Goal: Transaction & Acquisition: Obtain resource

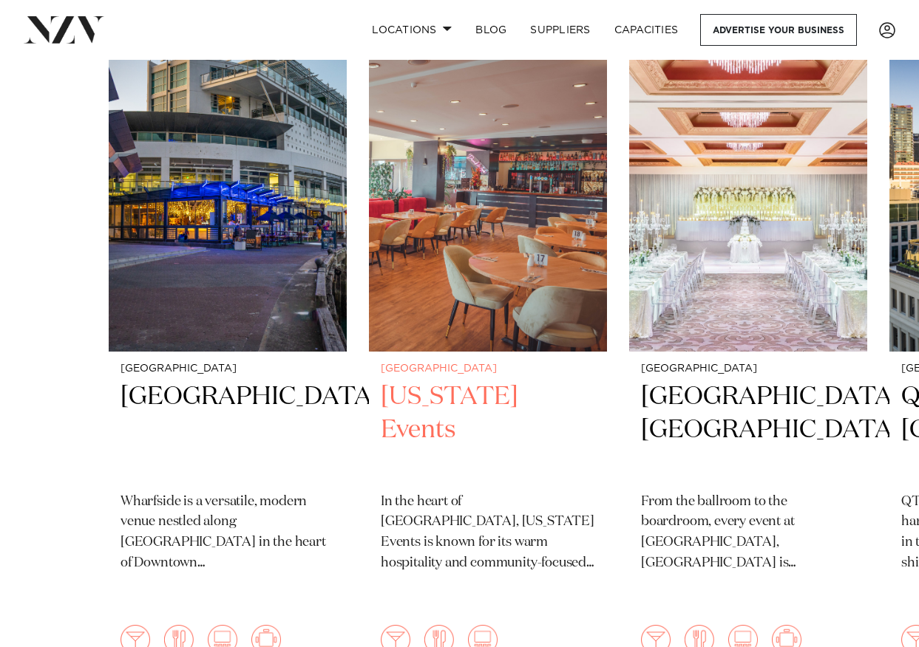
scroll to position [665, 0]
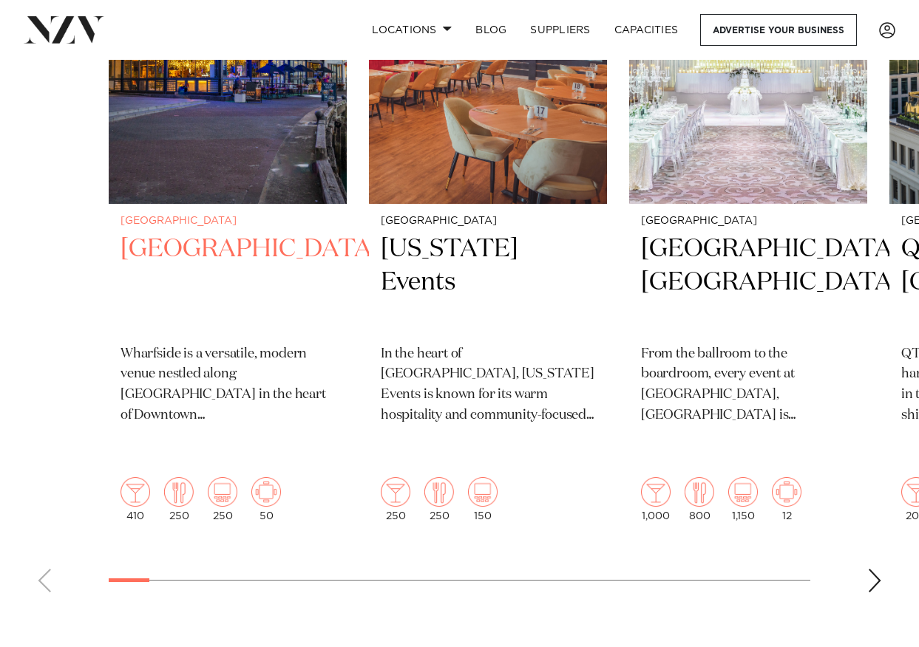
click at [184, 246] on h2 "[GEOGRAPHIC_DATA]" at bounding box center [227, 283] width 214 height 100
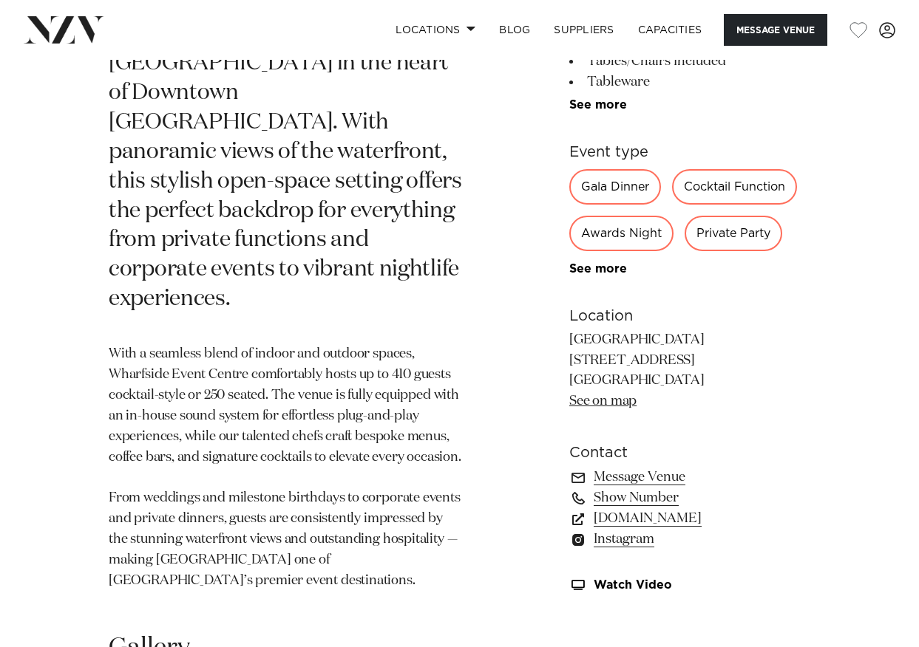
scroll to position [739, 0]
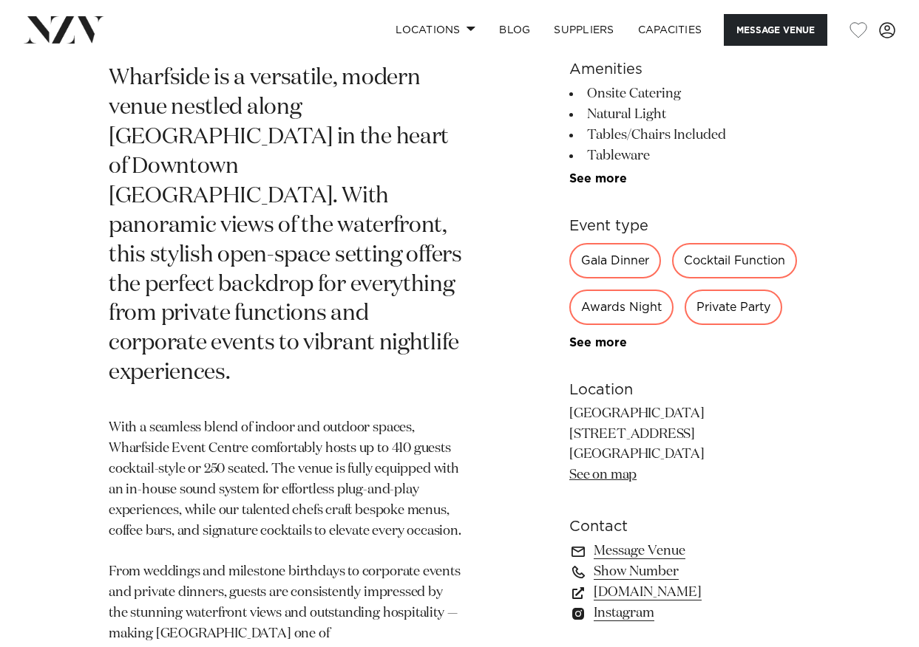
click at [597, 242] on div "Gala Dinner" at bounding box center [615, 259] width 92 height 35
click at [580, 27] on link "SUPPLIERS" at bounding box center [584, 30] width 84 height 32
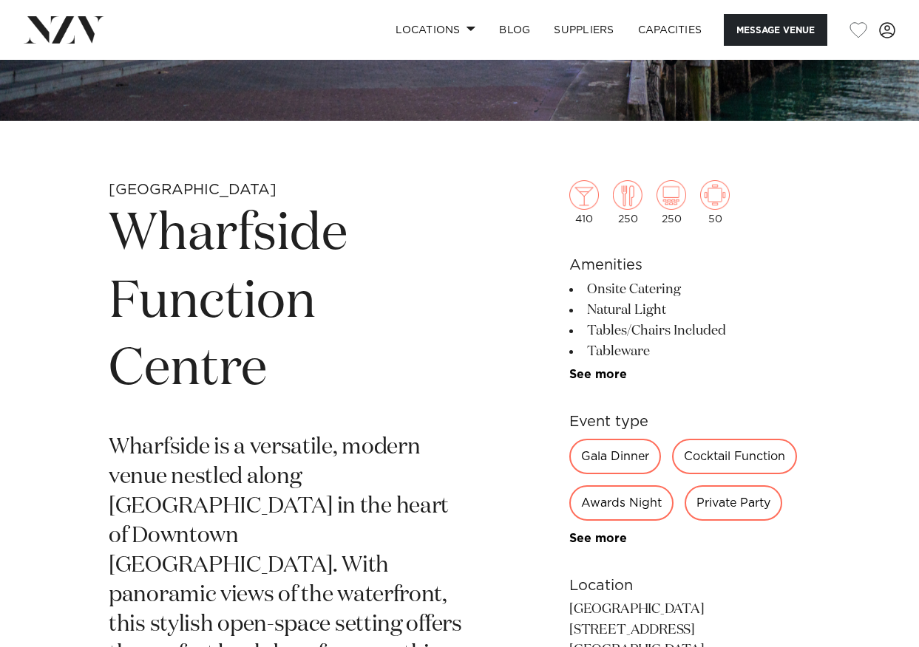
scroll to position [443, 0]
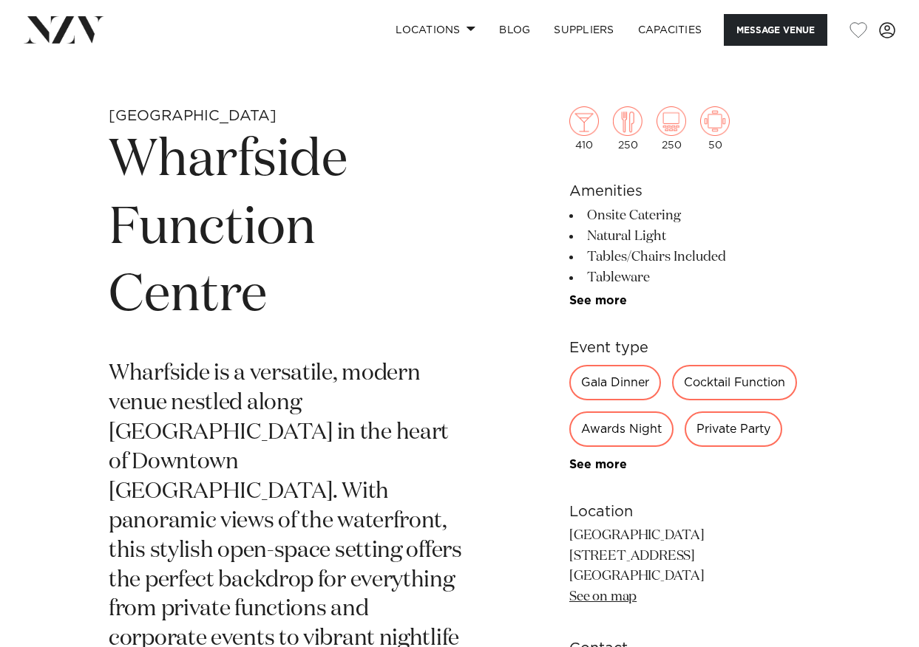
click at [603, 377] on div "Gala Dinner" at bounding box center [615, 382] width 92 height 35
click at [586, 388] on div "Gala Dinner" at bounding box center [615, 382] width 92 height 35
click at [596, 462] on link "See more" at bounding box center [626, 465] width 115 height 12
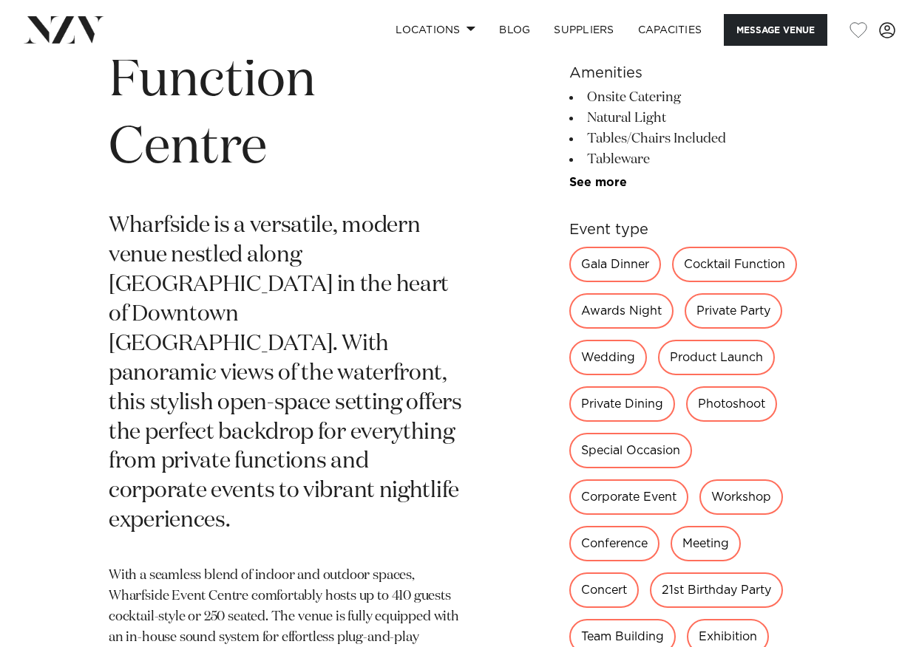
scroll to position [665, 0]
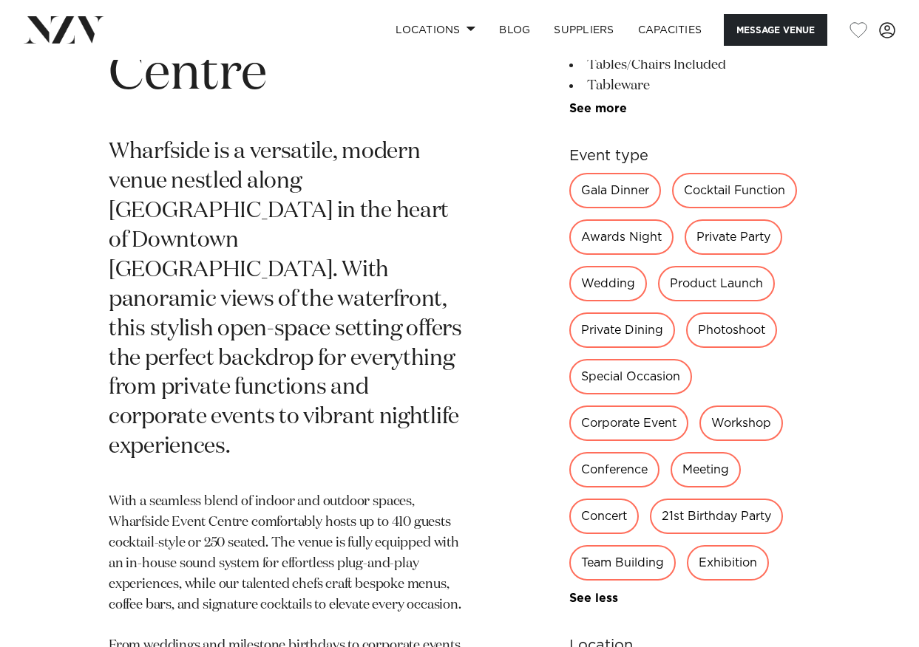
click at [642, 324] on div "Private Dining" at bounding box center [622, 330] width 106 height 35
drag, startPoint x: 642, startPoint y: 324, endPoint x: 599, endPoint y: 330, distance: 43.3
click at [599, 330] on div "Private Dining" at bounding box center [622, 330] width 106 height 35
click at [633, 335] on div "Private Dining" at bounding box center [622, 330] width 106 height 35
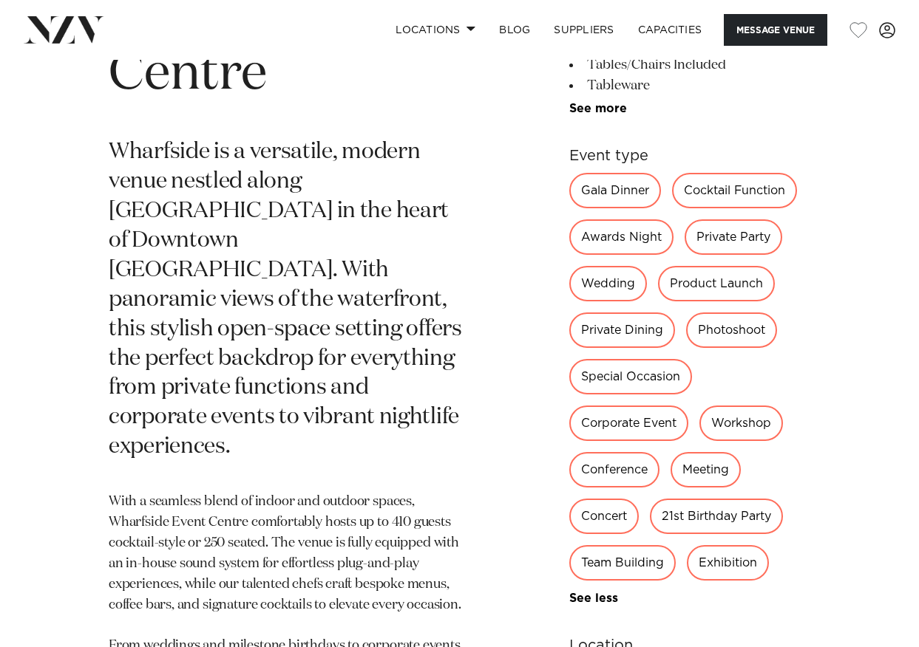
drag, startPoint x: 633, startPoint y: 335, endPoint x: 613, endPoint y: 343, distance: 20.9
click at [613, 343] on div "Private Dining" at bounding box center [622, 330] width 106 height 35
click at [580, 330] on div "Private Dining" at bounding box center [622, 330] width 106 height 35
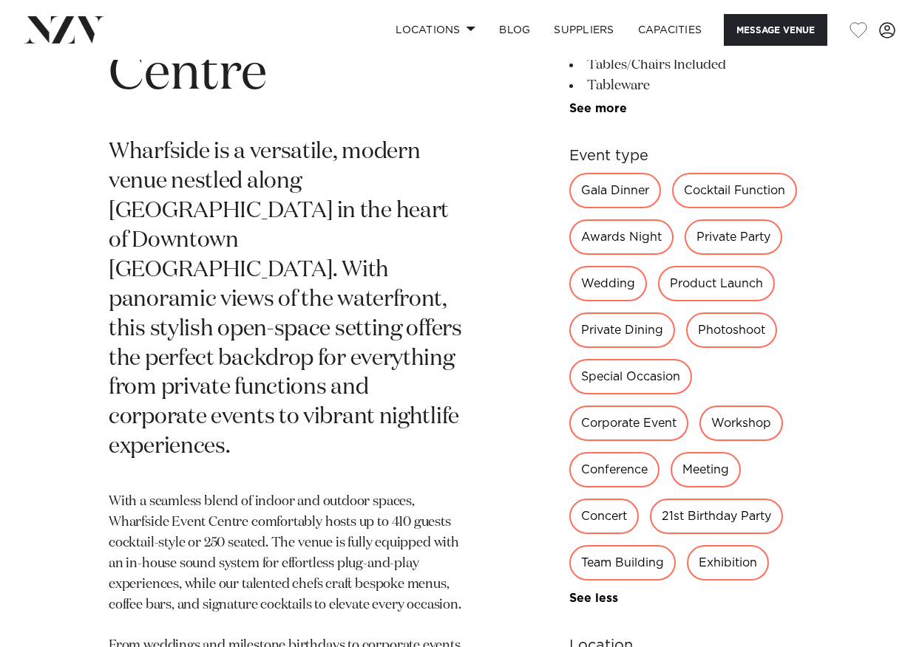
drag, startPoint x: 580, startPoint y: 330, endPoint x: 636, endPoint y: 404, distance: 93.0
click at [636, 404] on div "Gala Dinner Cocktail Function Awards Night Private Party Wedding Product Launch…" at bounding box center [689, 389] width 241 height 432
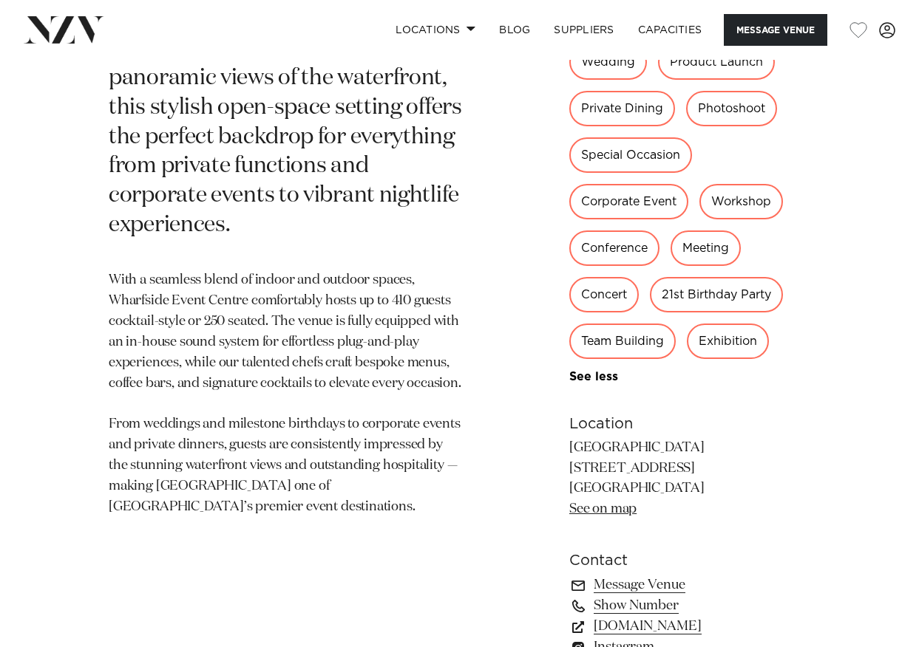
scroll to position [961, 0]
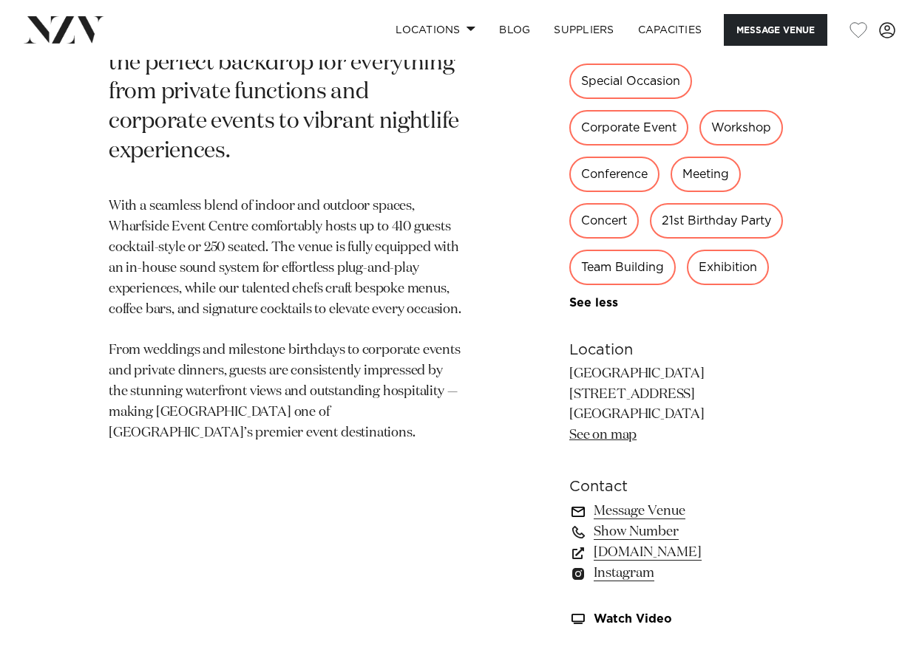
click at [623, 512] on link "Message Venue" at bounding box center [689, 511] width 241 height 21
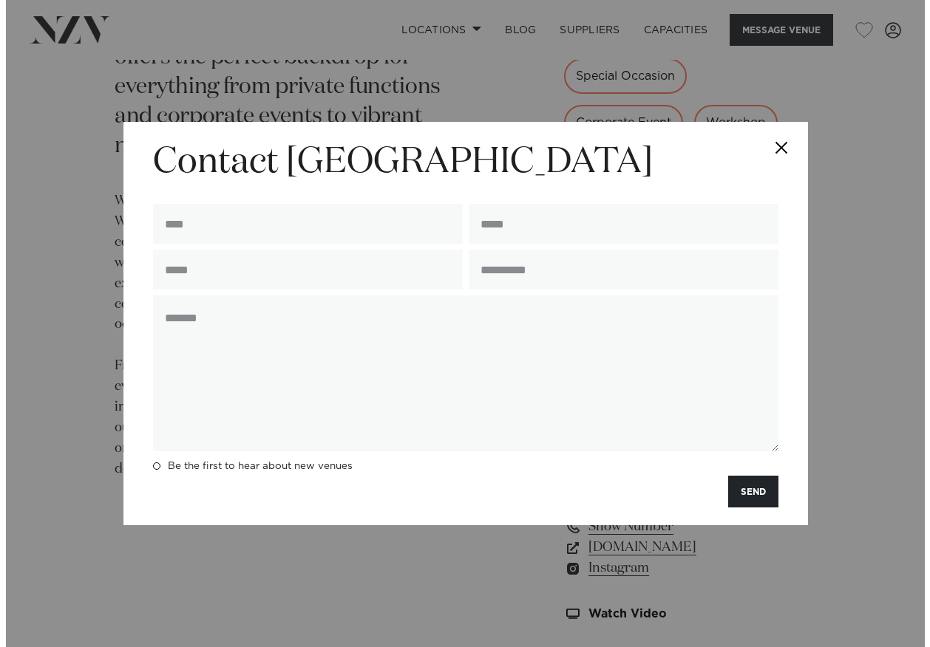
scroll to position [966, 0]
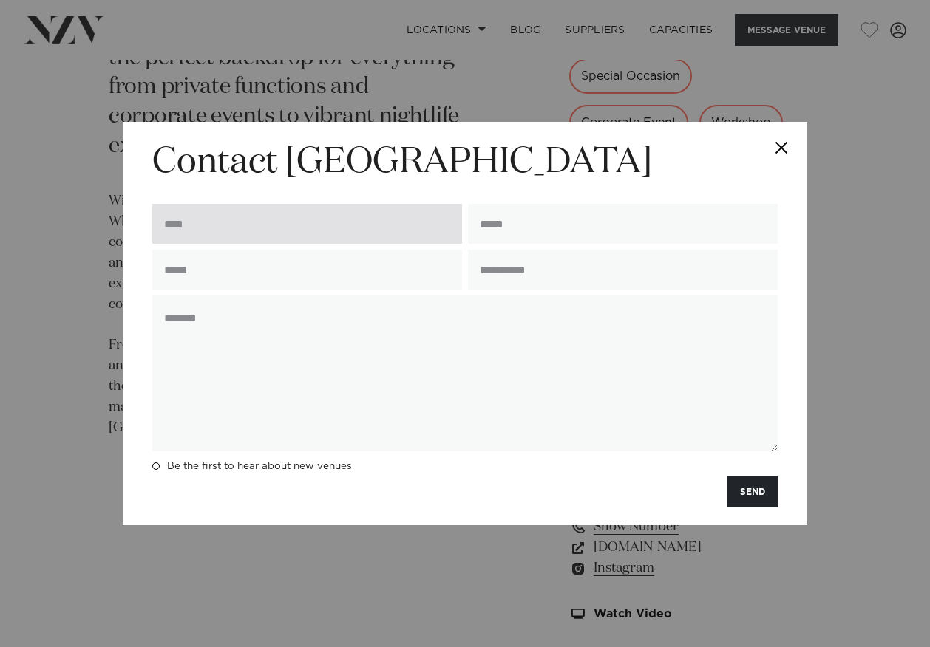
click at [261, 218] on input "text" at bounding box center [307, 224] width 310 height 40
type input "**********"
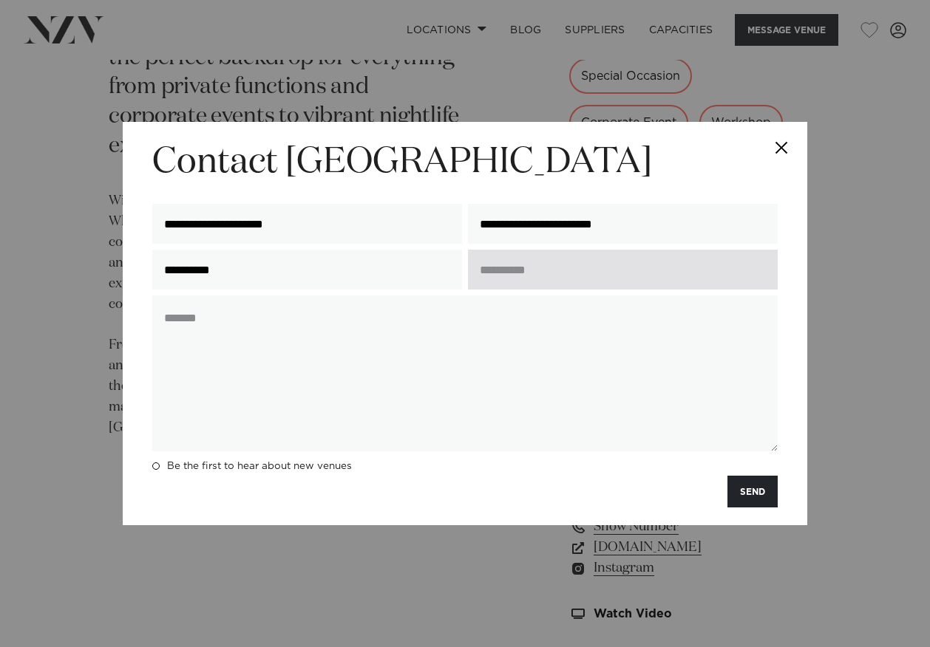
click at [527, 284] on input "text" at bounding box center [623, 270] width 310 height 40
type input "*"
click at [494, 275] on input "********" at bounding box center [623, 270] width 310 height 40
click at [563, 271] on input "**********" at bounding box center [623, 270] width 310 height 40
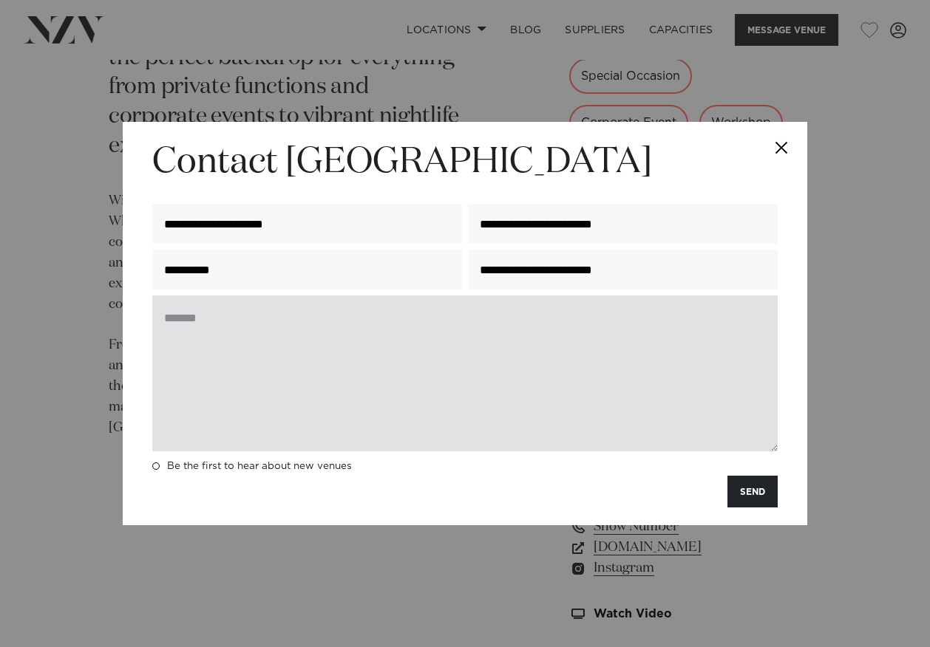
type input "**********"
click at [223, 318] on textarea at bounding box center [464, 374] width 625 height 156
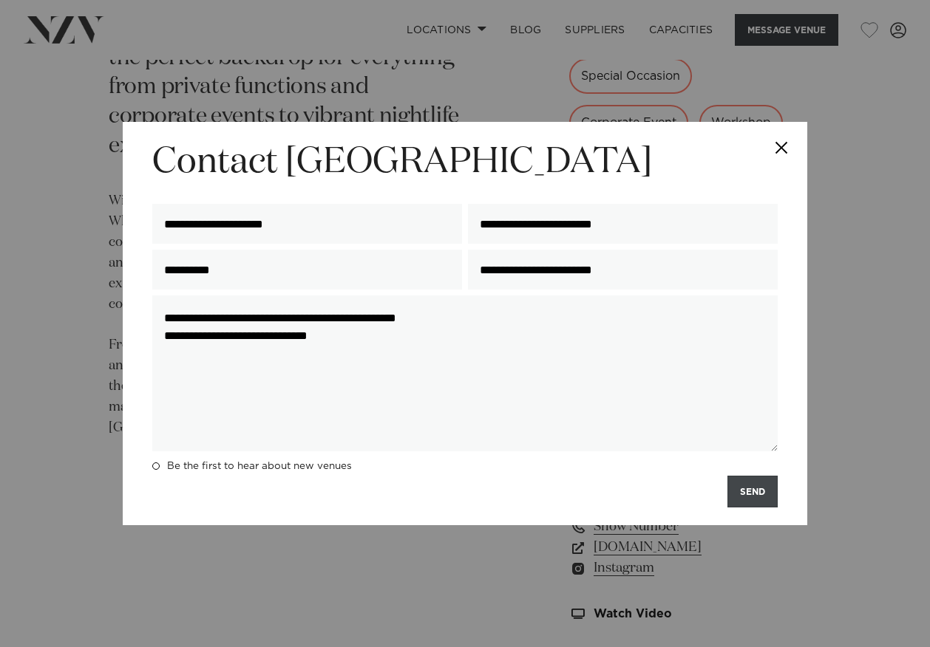
type textarea "**********"
click at [764, 483] on button "SEND" at bounding box center [752, 492] width 50 height 32
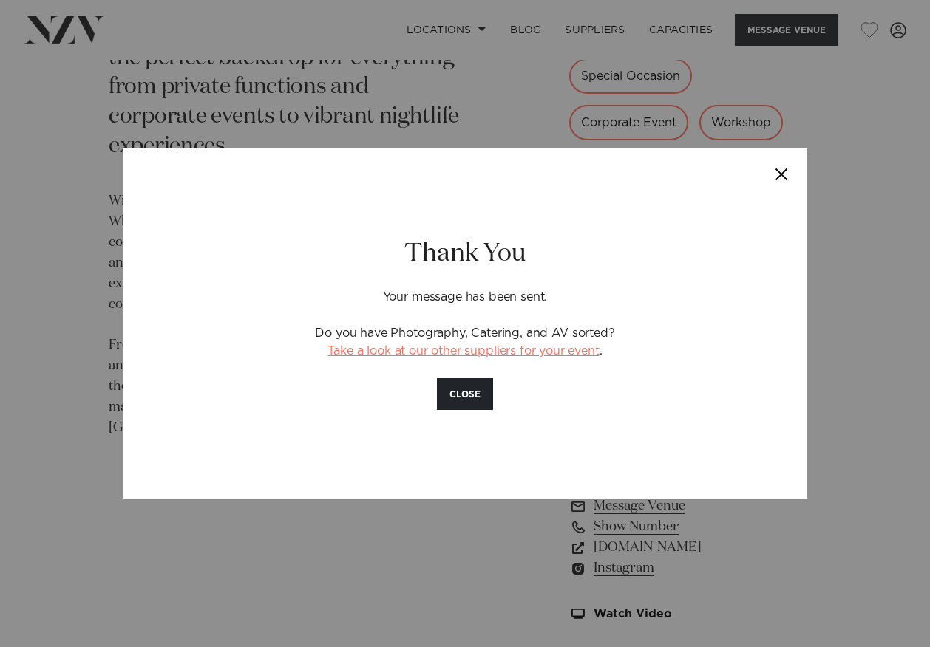
click at [489, 356] on link "Take a look at our other suppliers for your event" at bounding box center [462, 351] width 271 height 12
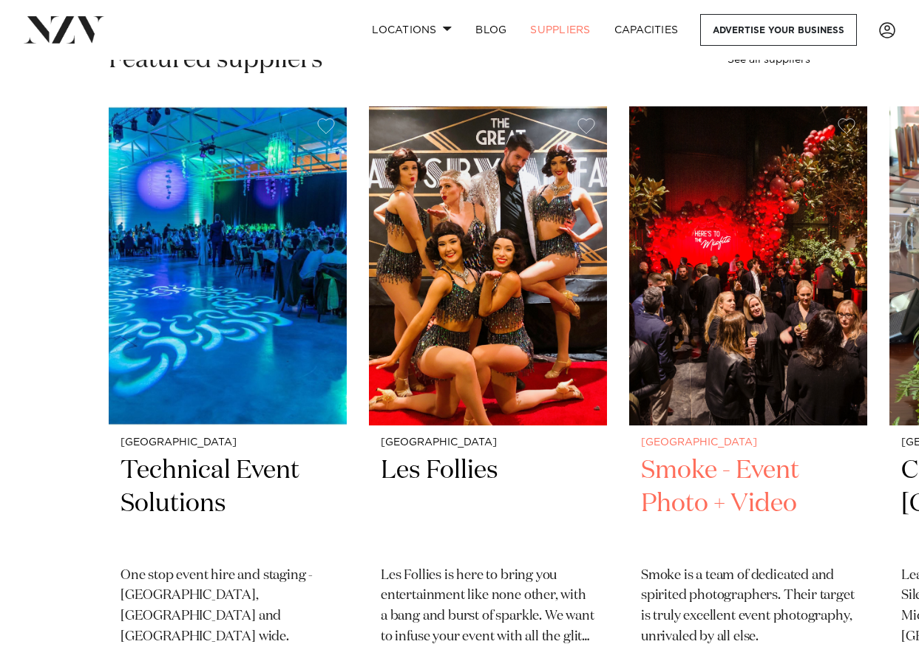
scroll to position [665, 0]
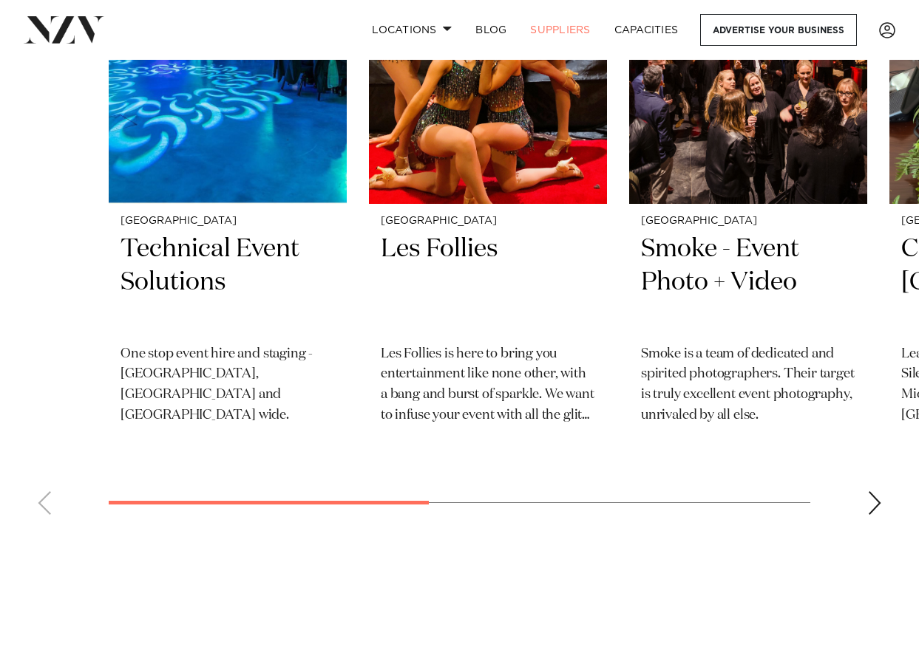
click at [873, 505] on div "Next slide" at bounding box center [874, 504] width 15 height 24
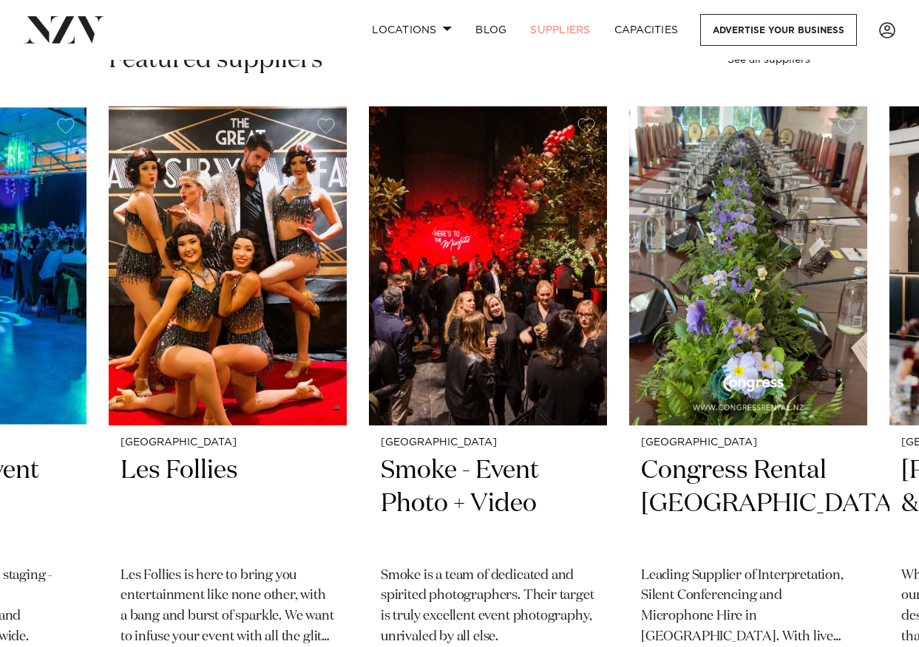
scroll to position [591, 0]
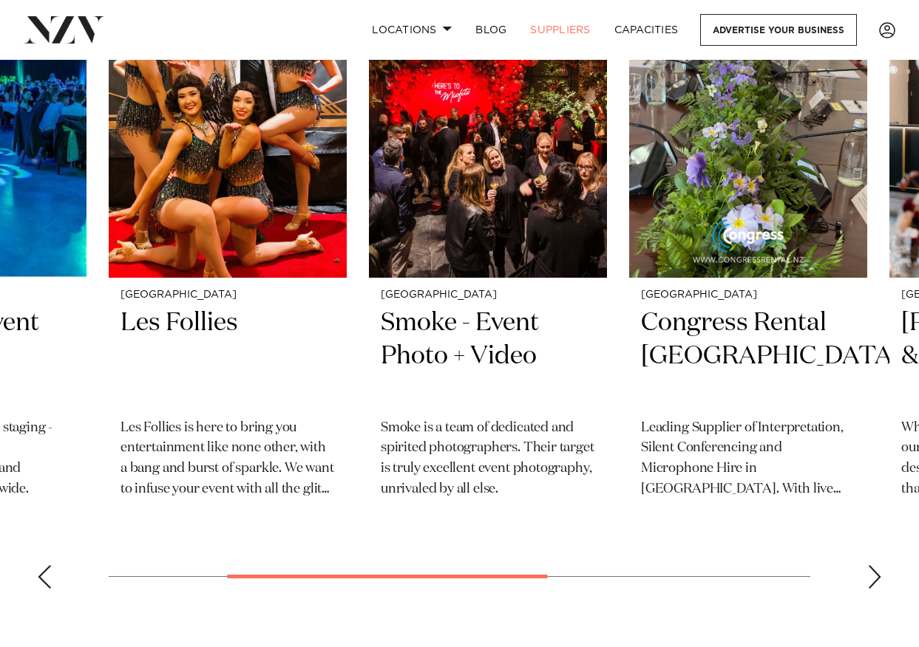
click at [871, 579] on div "Next slide" at bounding box center [874, 577] width 15 height 24
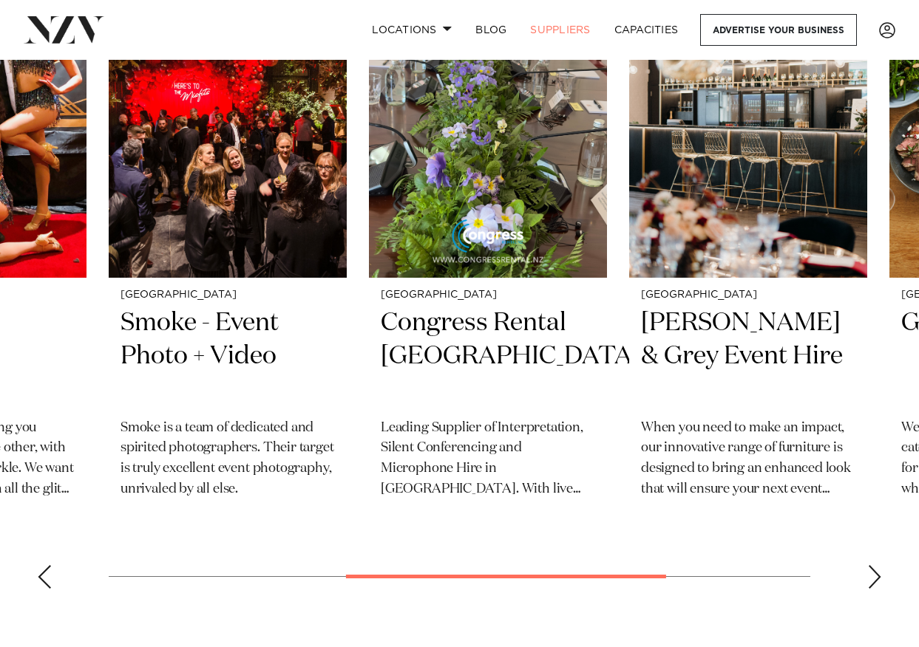
click at [871, 579] on div "Next slide" at bounding box center [874, 577] width 15 height 24
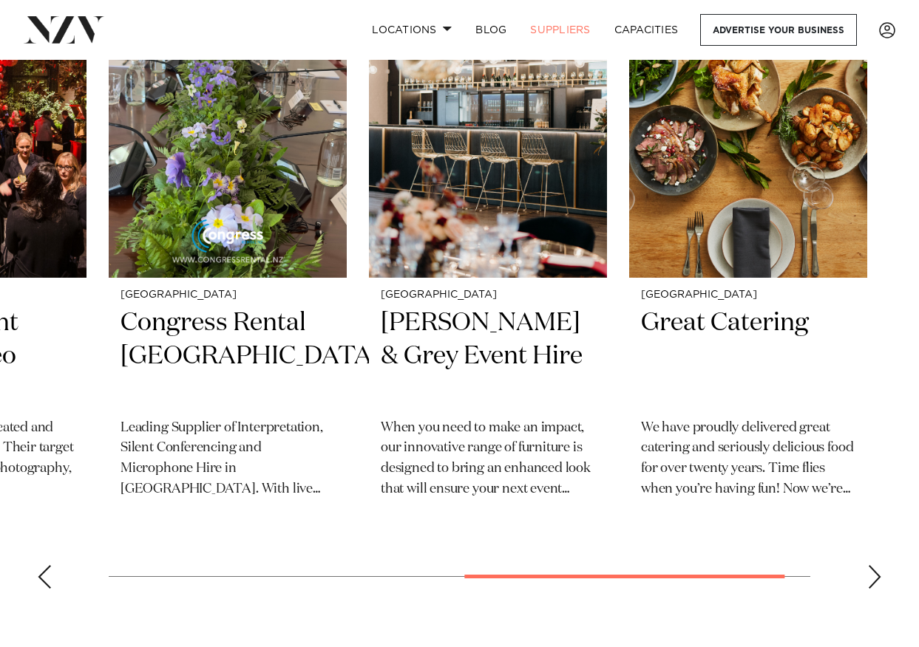
click at [871, 579] on div "Next slide" at bounding box center [874, 577] width 15 height 24
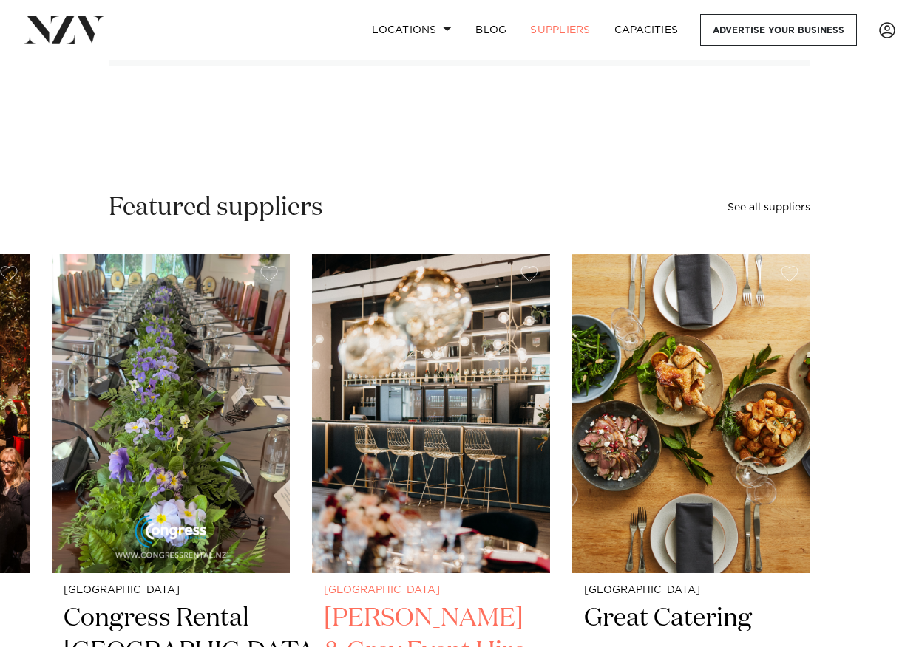
scroll to position [0, 0]
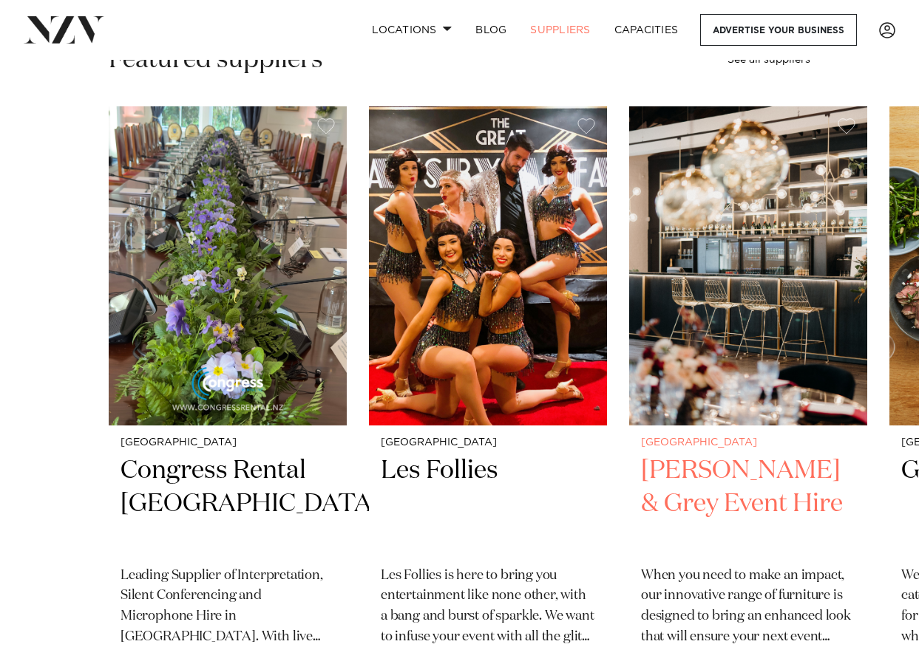
scroll to position [517, 0]
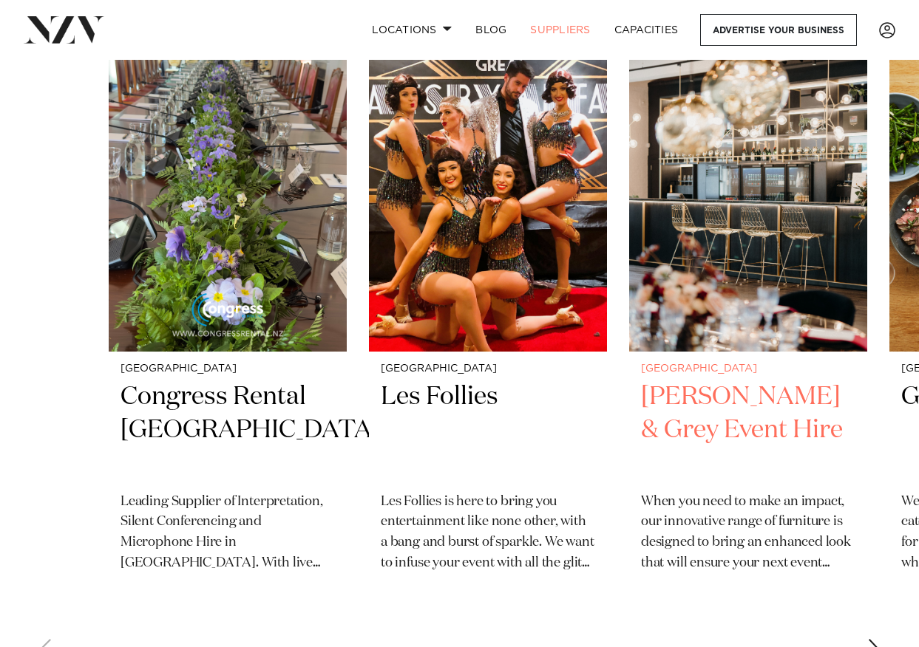
click at [689, 362] on div "Auckland Darby & Grey Event Hire When you need to make an impact, our innovativ…" at bounding box center [748, 478] width 238 height 252
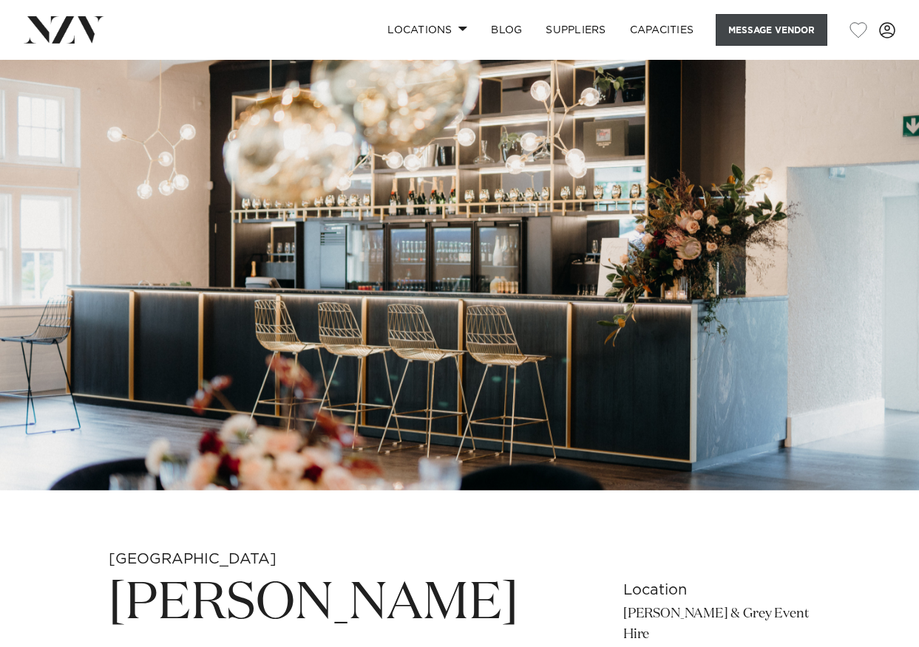
click at [817, 33] on button "Message Vendor" at bounding box center [771, 30] width 112 height 32
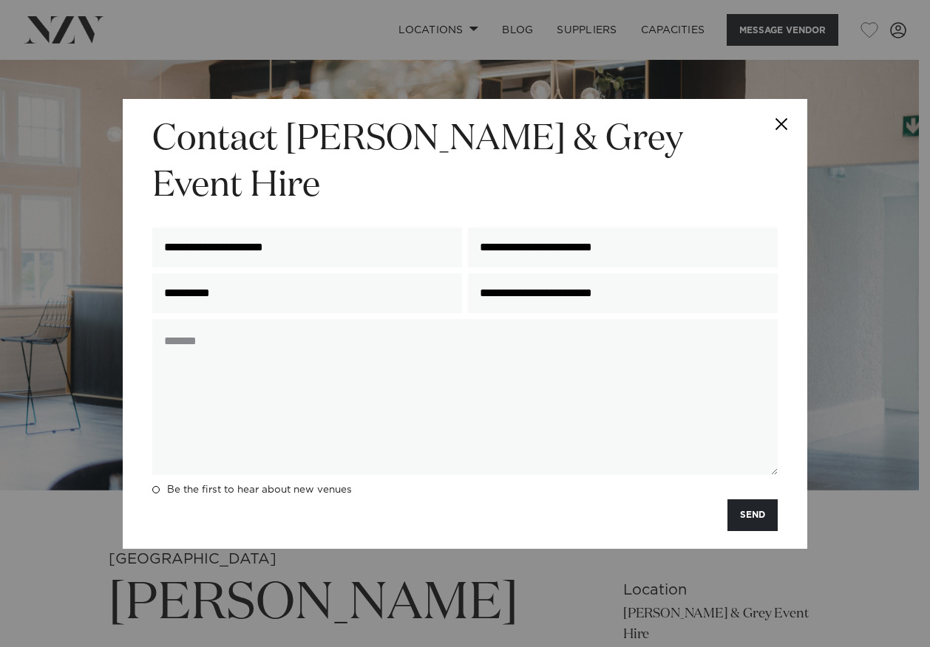
click at [783, 145] on button "Close" at bounding box center [781, 125] width 52 height 52
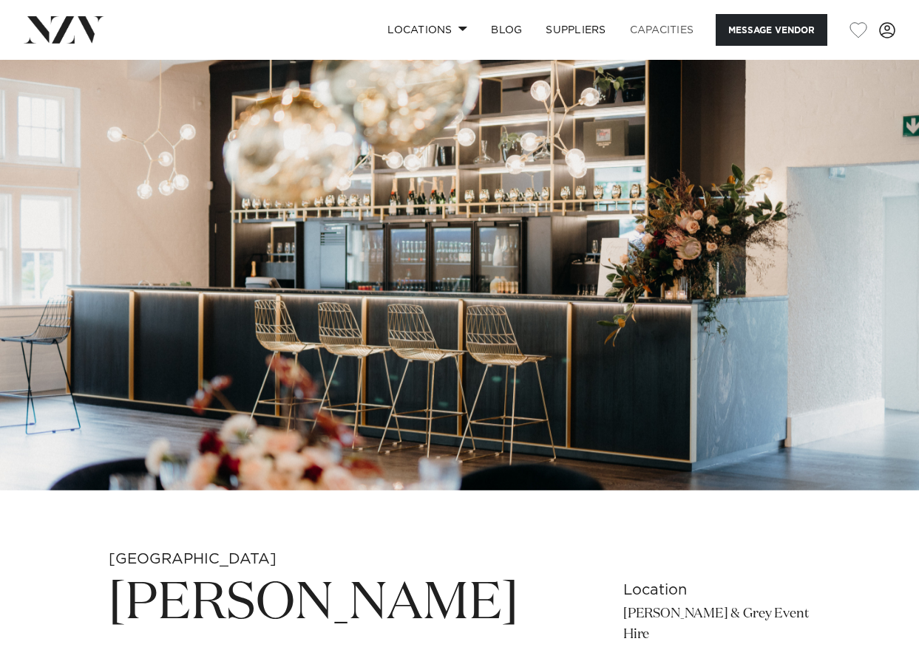
click at [674, 27] on link "Capacities" at bounding box center [662, 30] width 88 height 32
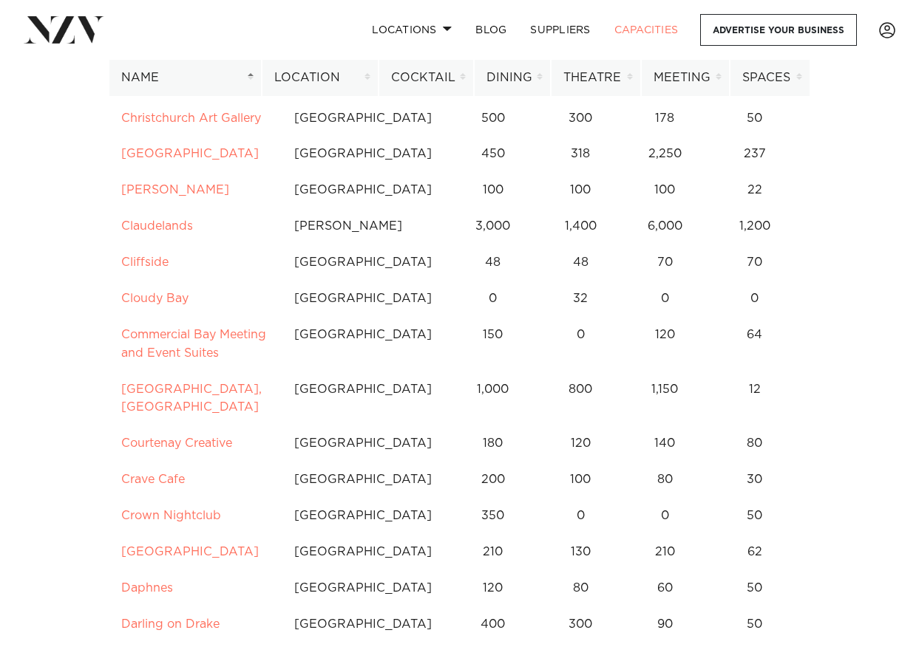
scroll to position [2587, 0]
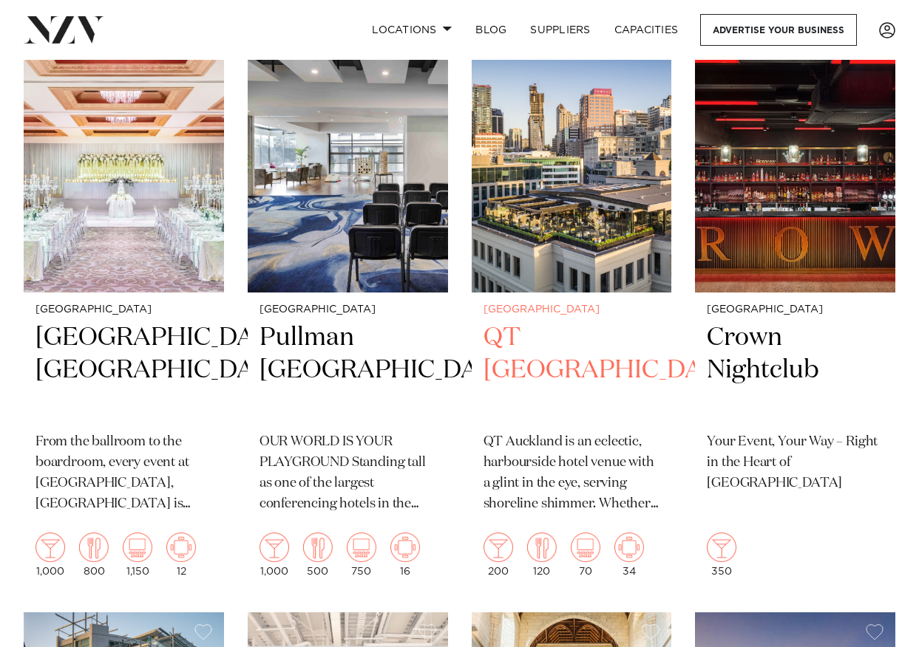
scroll to position [1035, 0]
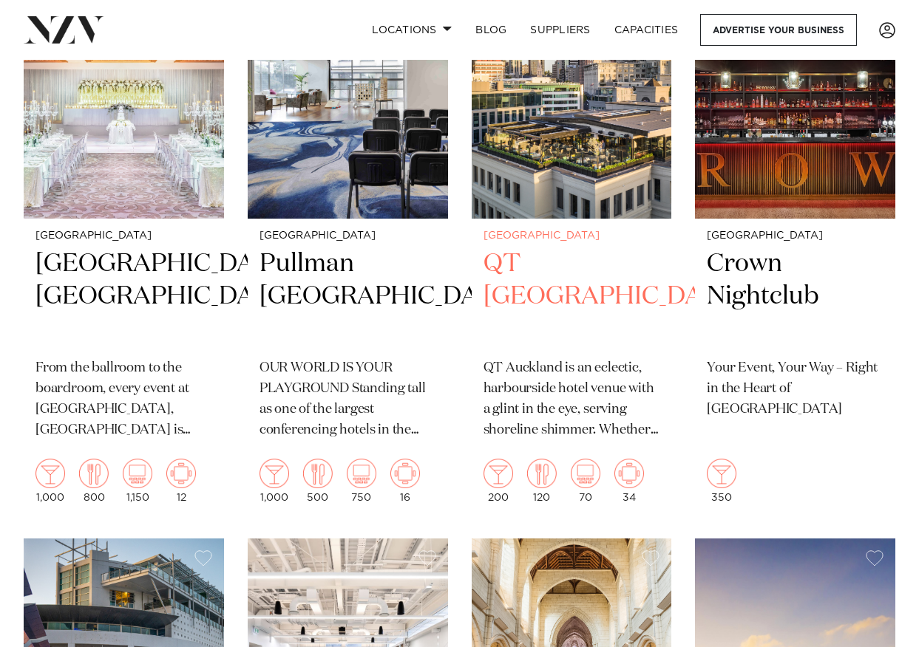
click at [583, 259] on h2 "QT [GEOGRAPHIC_DATA]" at bounding box center [571, 298] width 177 height 100
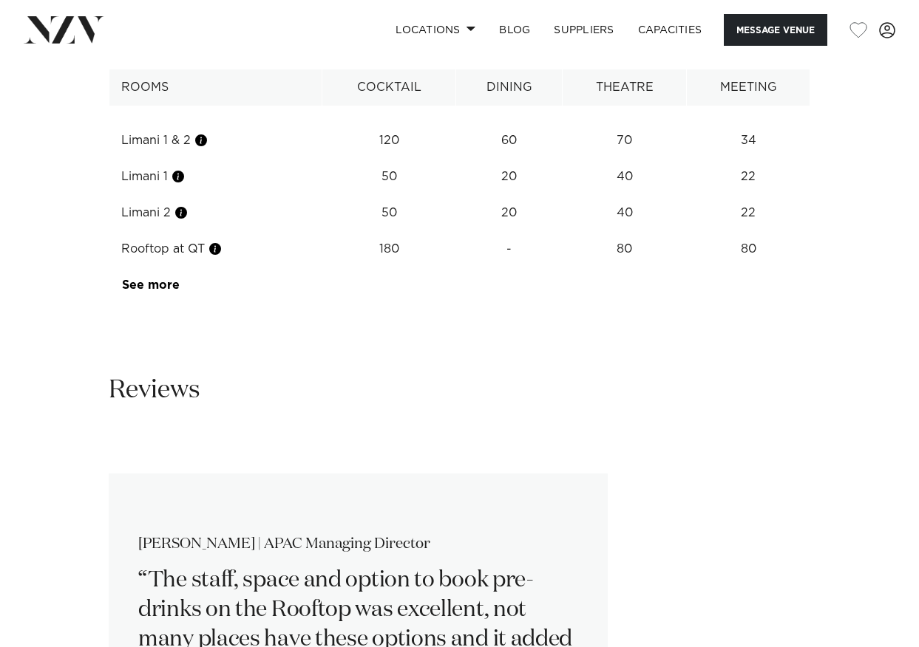
scroll to position [2587, 0]
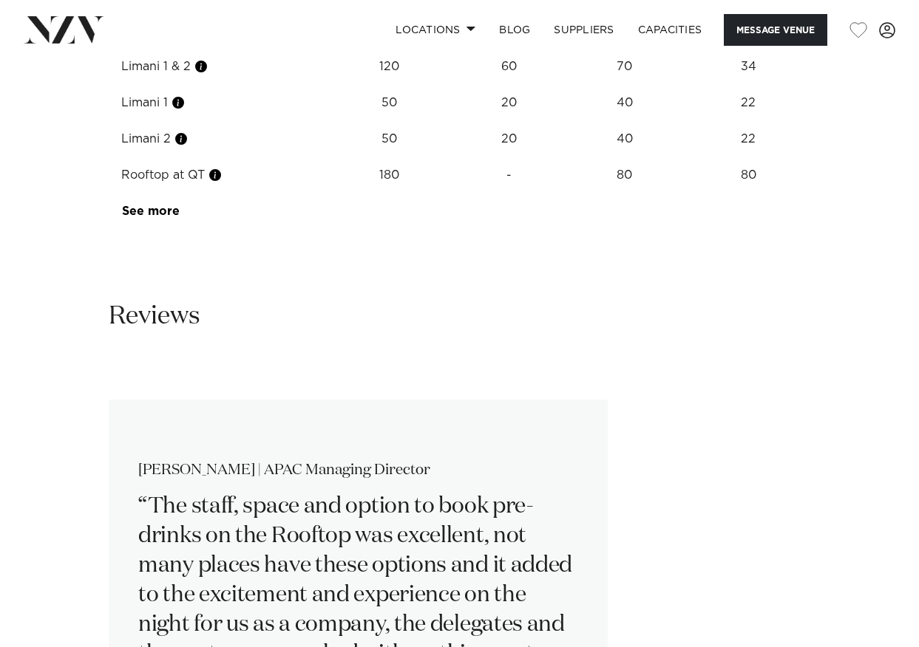
click at [514, 194] on td "-" at bounding box center [509, 175] width 106 height 36
click at [505, 157] on td "20" at bounding box center [509, 139] width 106 height 36
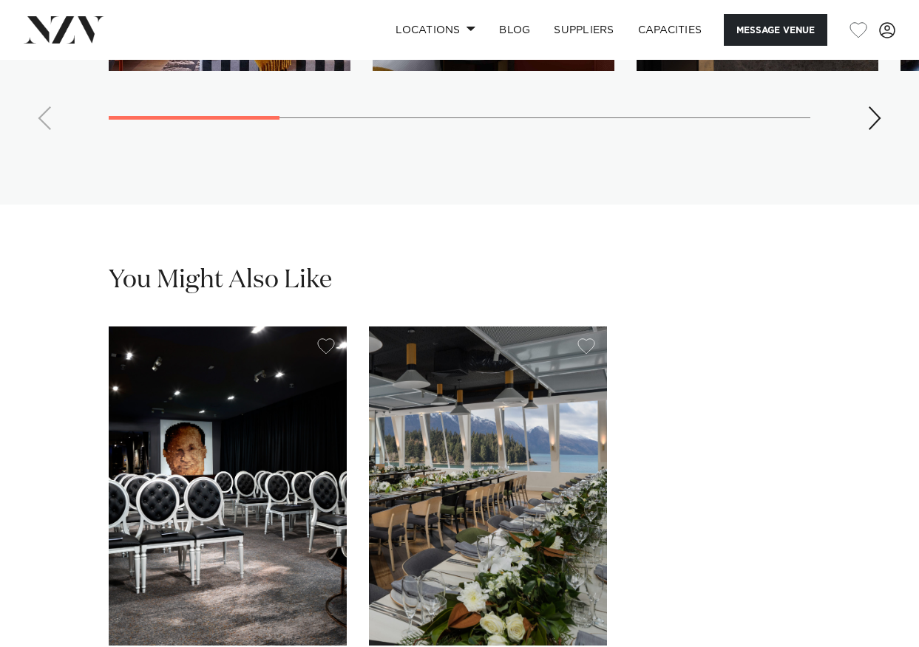
scroll to position [3991, 0]
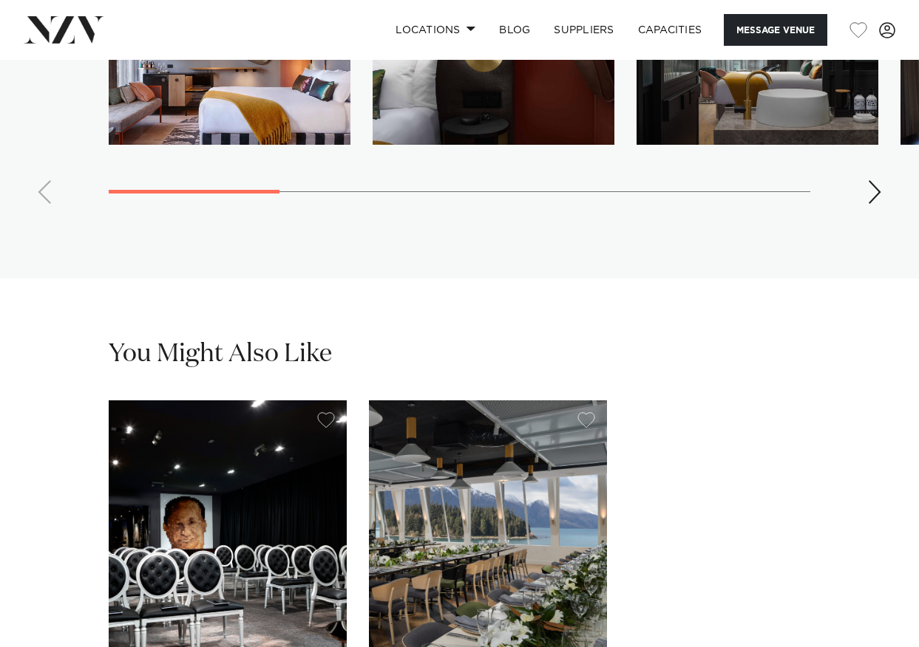
click at [863, 216] on swiper-container at bounding box center [459, 99] width 919 height 234
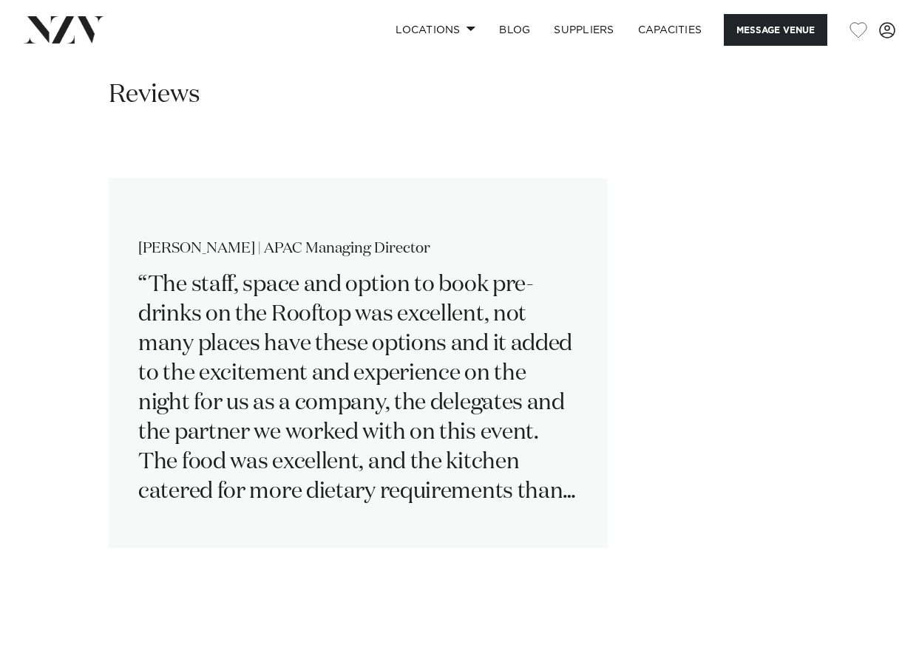
scroll to position [2365, 0]
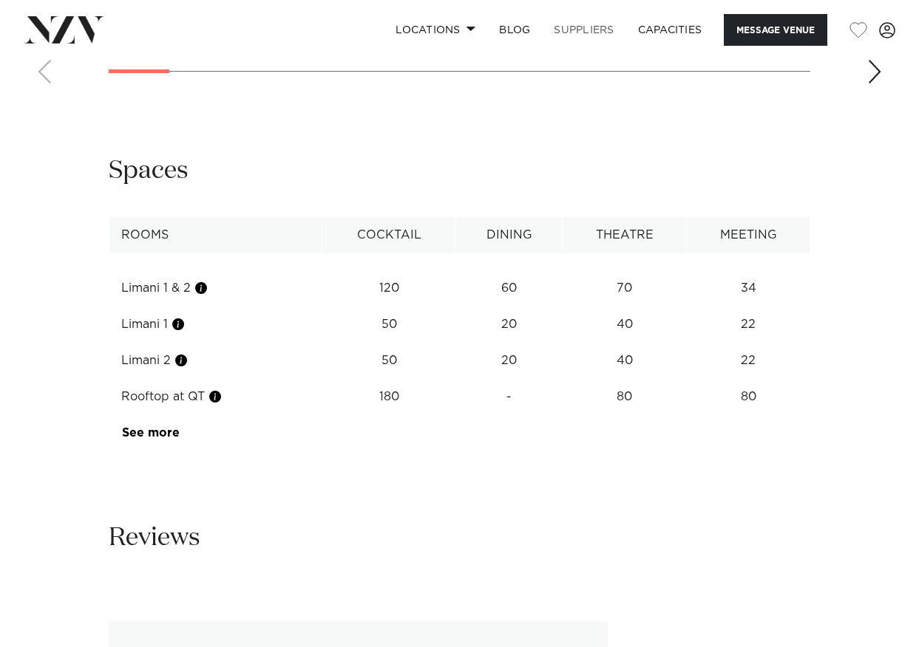
click at [596, 33] on link "SUPPLIERS" at bounding box center [584, 30] width 84 height 32
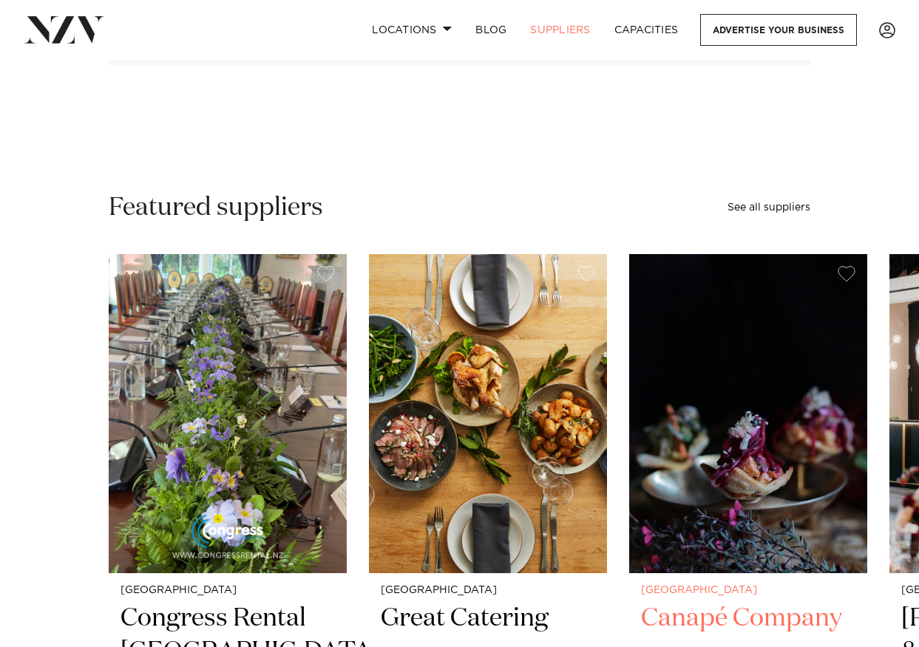
scroll to position [222, 0]
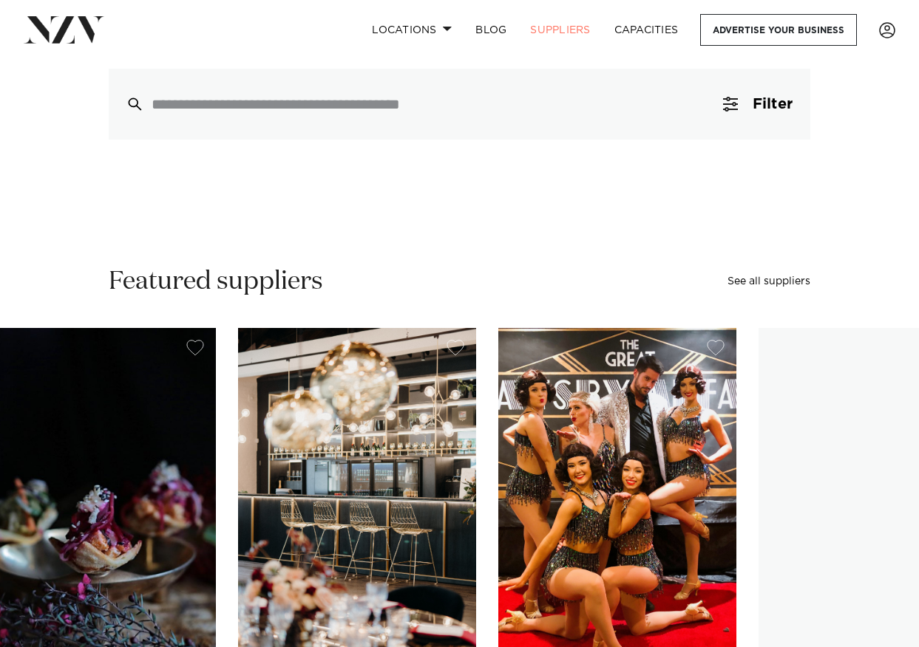
click at [156, 434] on img "3 / 6" at bounding box center [97, 487] width 238 height 319
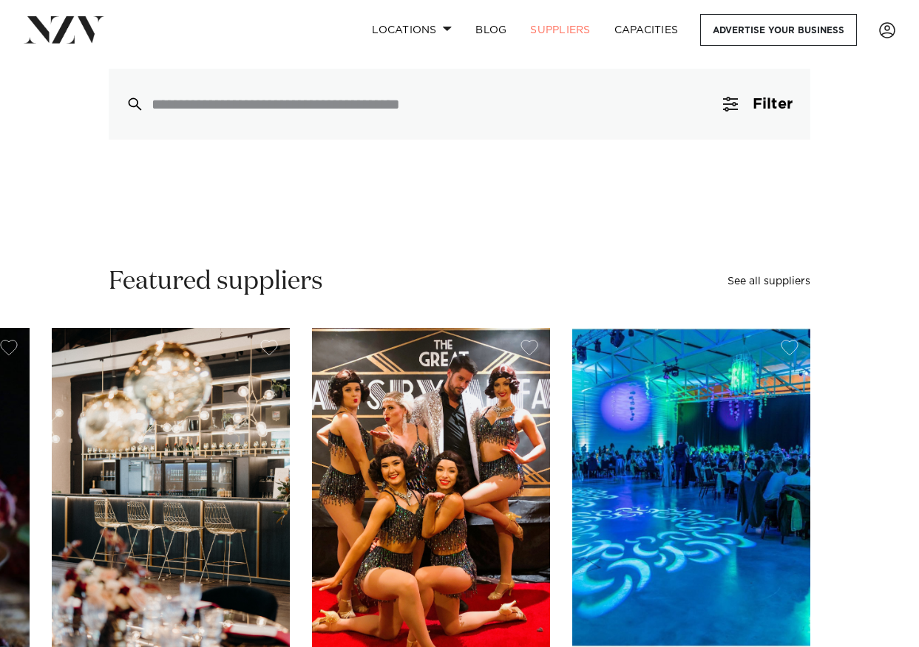
scroll to position [591, 0]
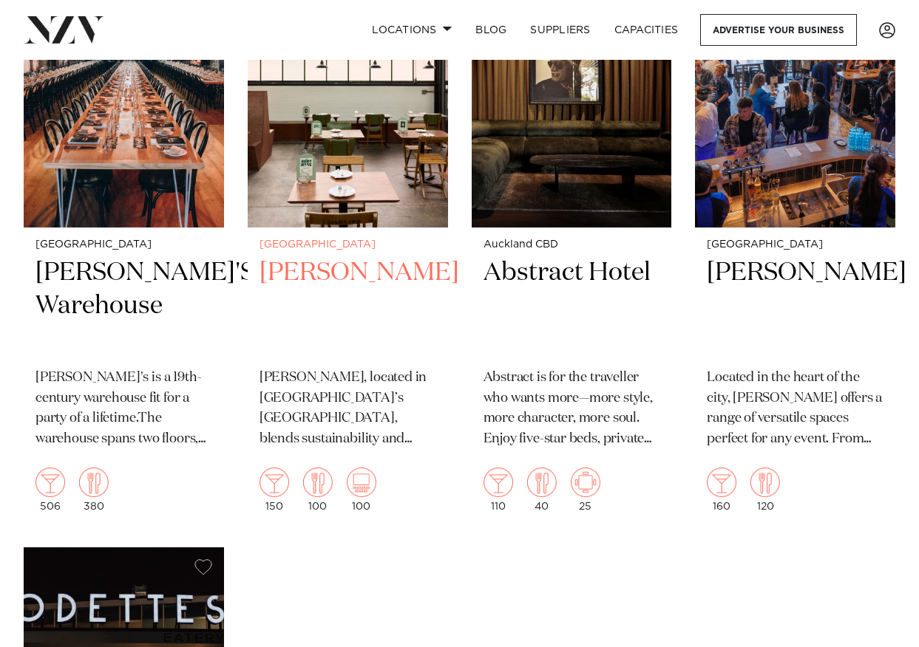
scroll to position [6209, 0]
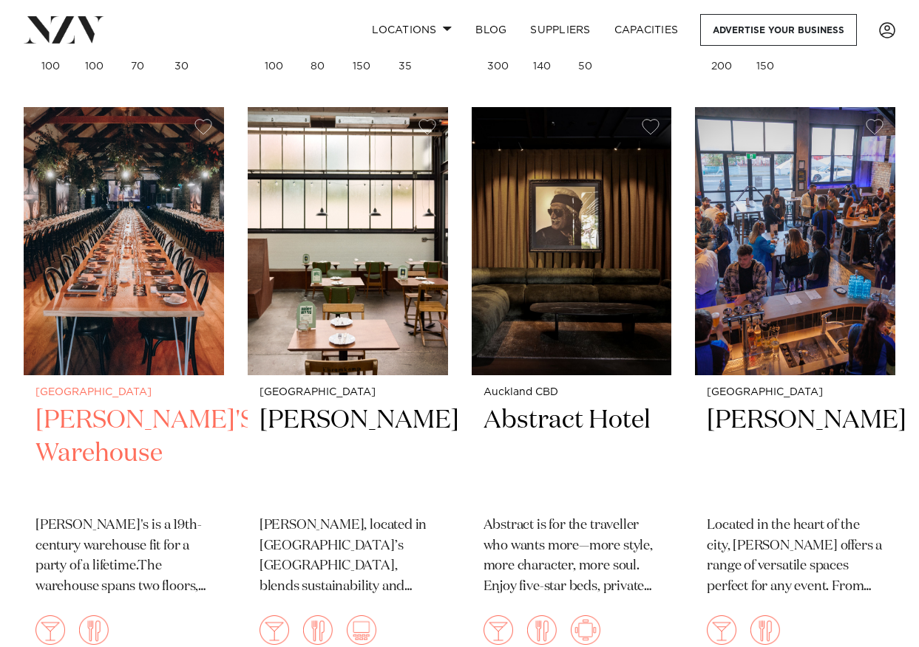
click at [84, 420] on h2 "[PERSON_NAME]'S Warehouse" at bounding box center [123, 454] width 177 height 100
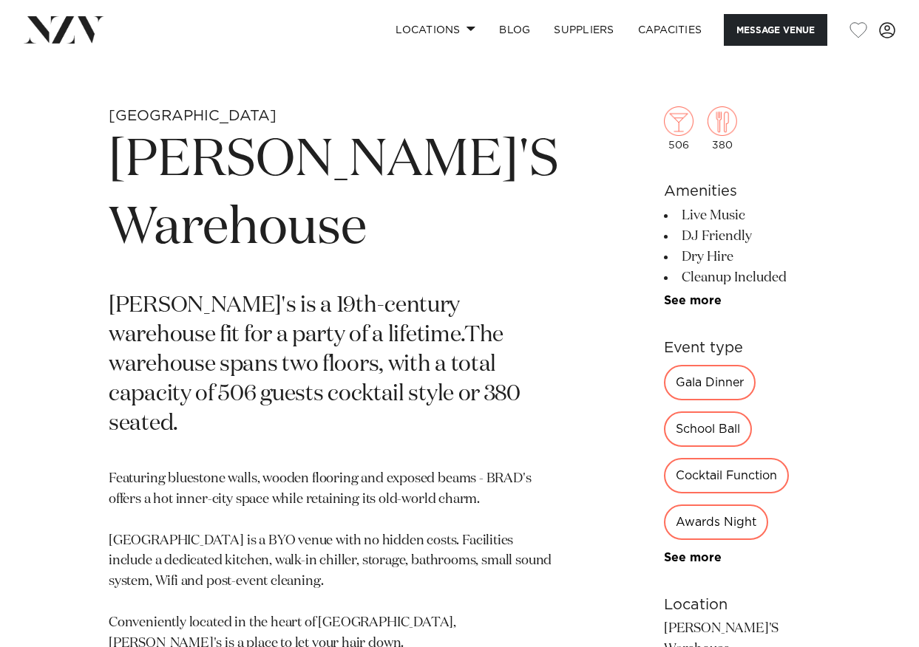
scroll to position [961, 0]
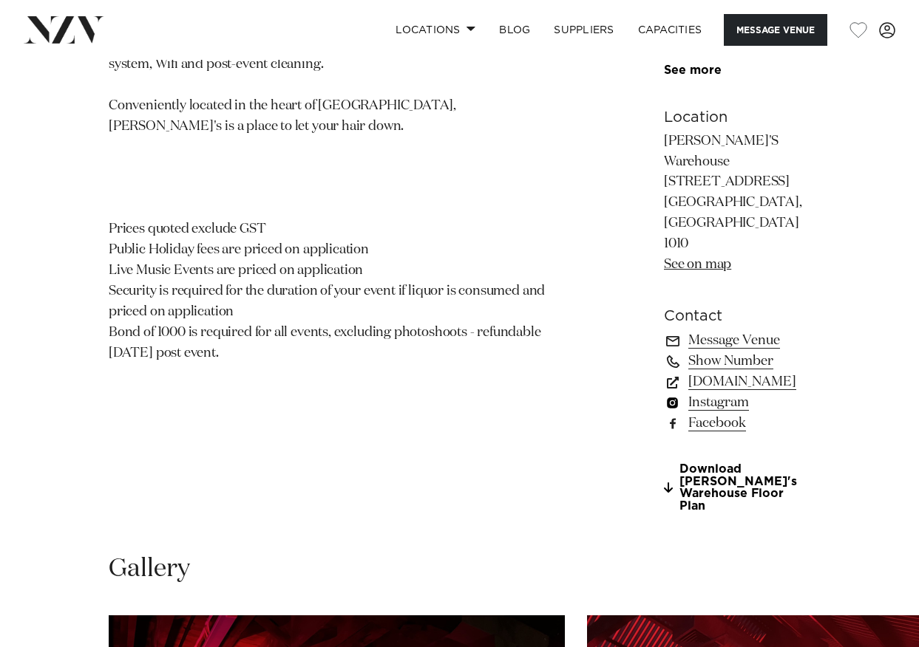
click at [664, 392] on link "Instagram" at bounding box center [737, 402] width 146 height 21
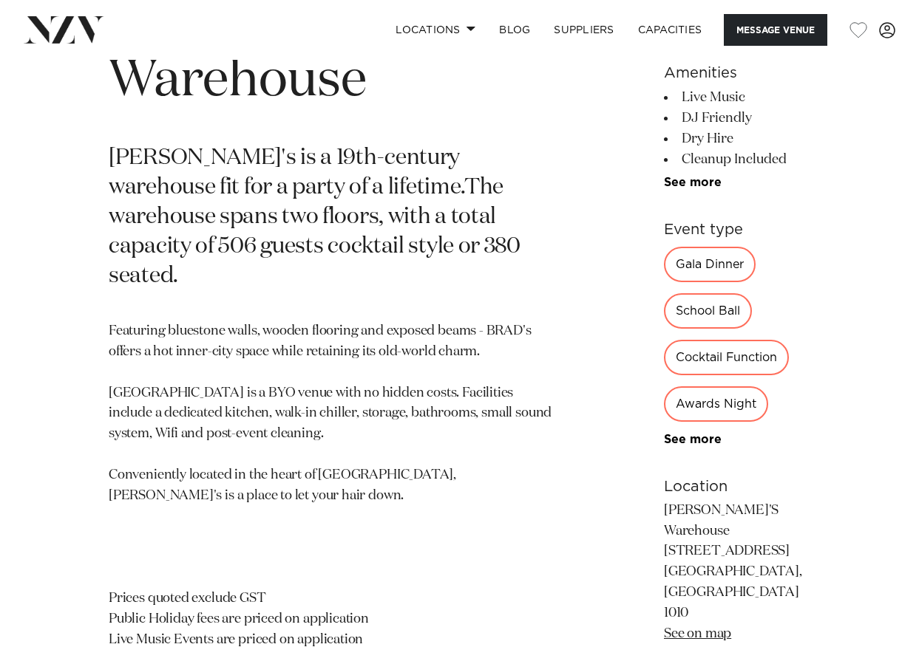
scroll to position [443, 0]
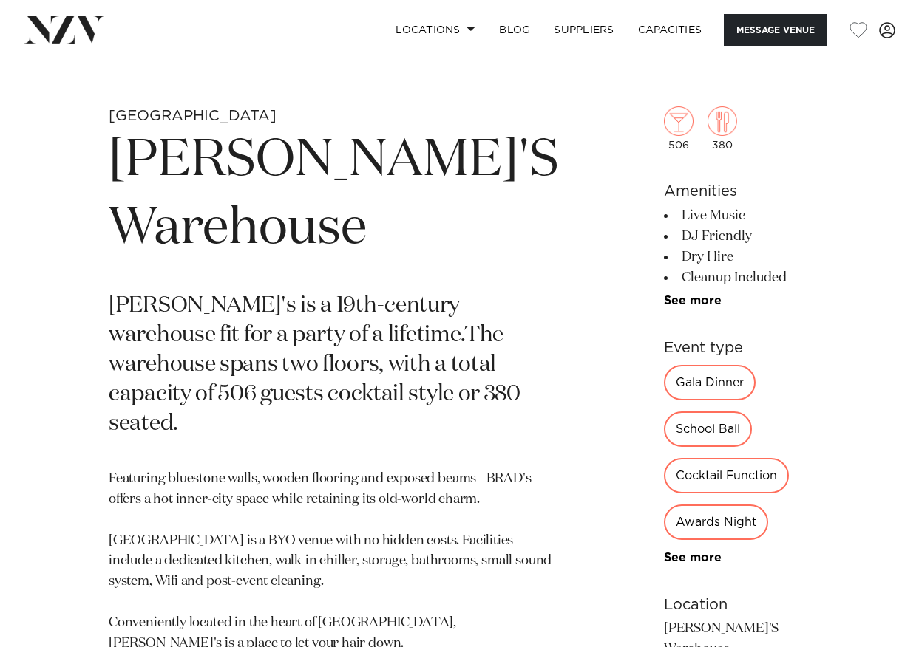
click at [664, 383] on div "Gala Dinner" at bounding box center [710, 382] width 92 height 35
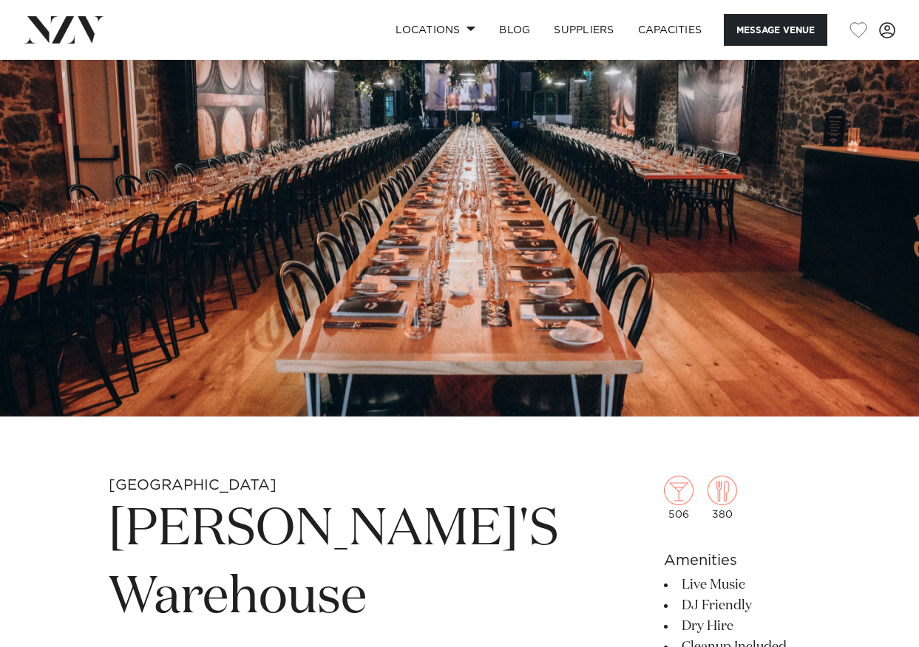
scroll to position [0, 0]
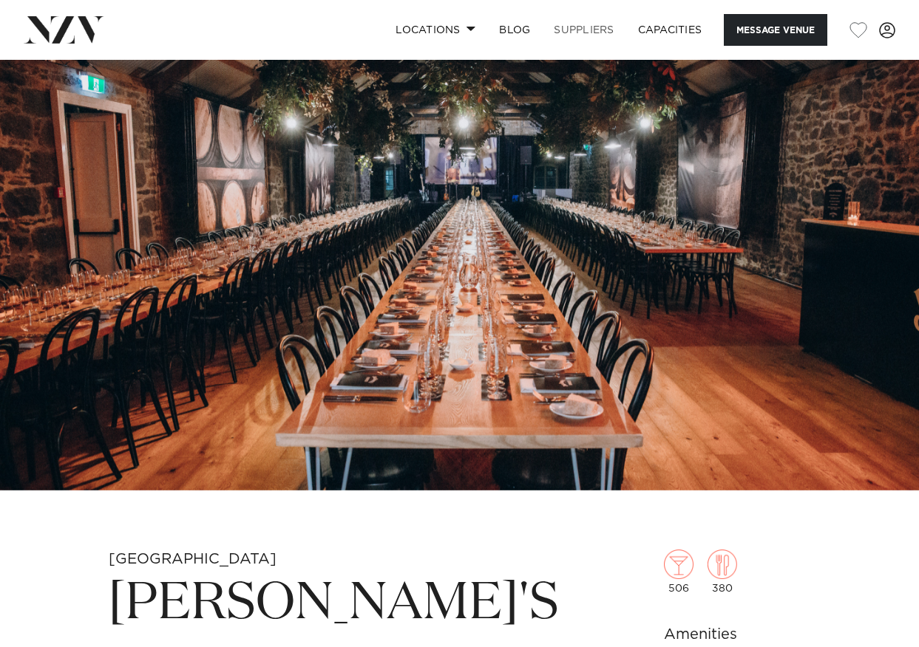
click at [566, 27] on link "SUPPLIERS" at bounding box center [584, 30] width 84 height 32
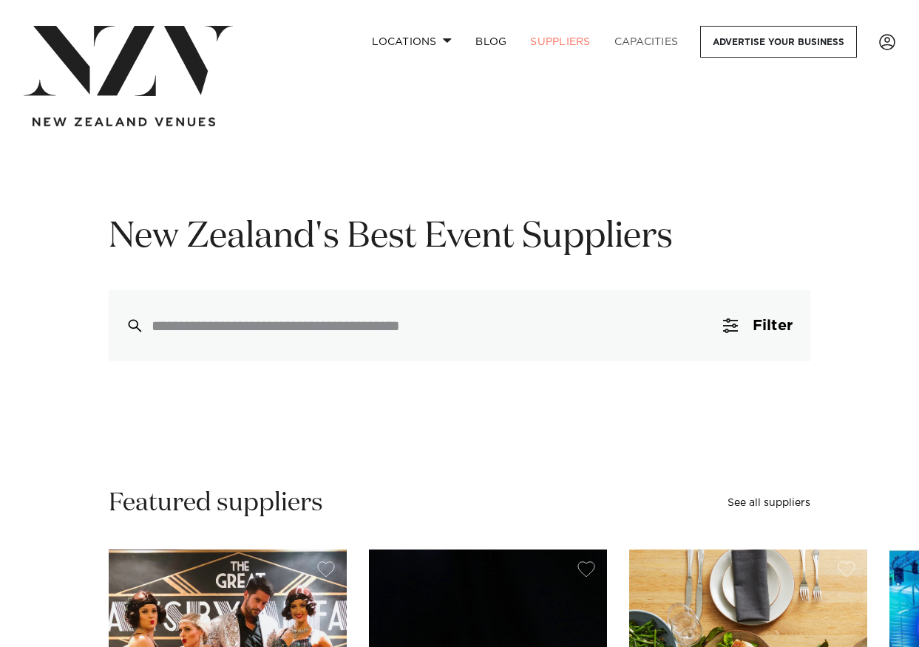
click at [656, 44] on link "Capacities" at bounding box center [646, 42] width 88 height 32
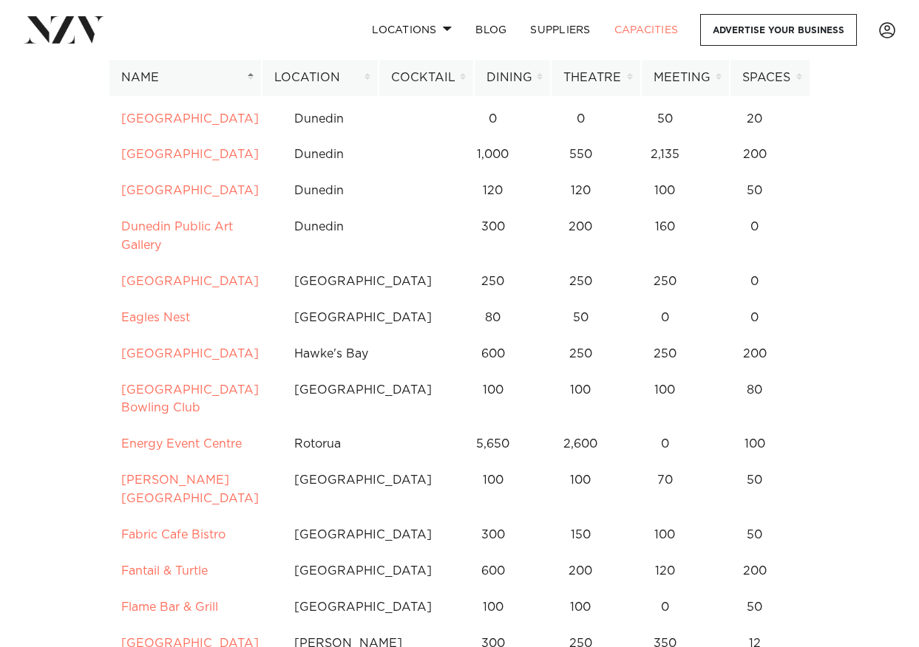
scroll to position [2956, 0]
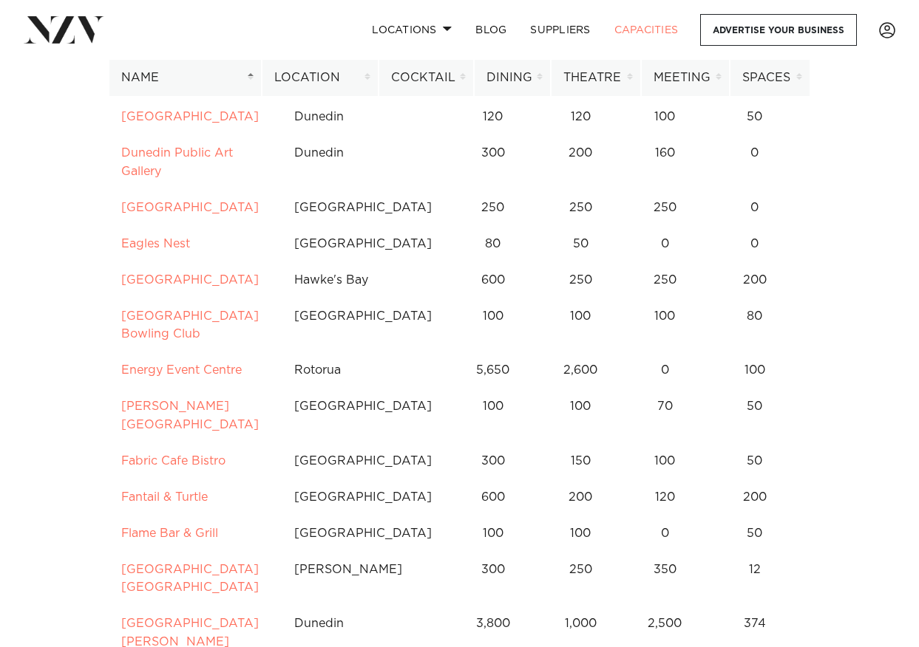
click at [363, 80] on th "Location" at bounding box center [320, 78] width 117 height 36
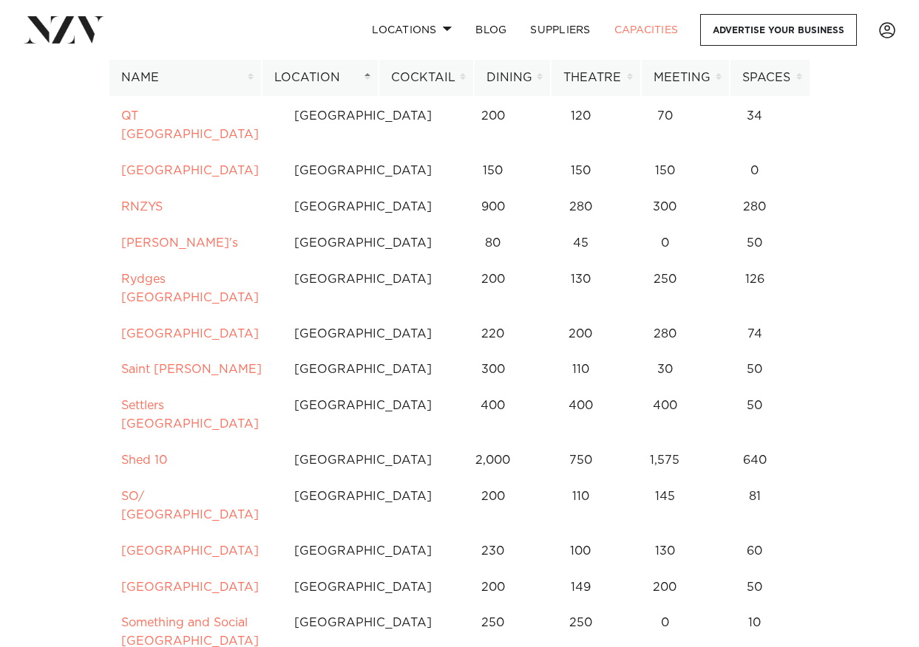
click at [173, 50] on link "Pullman [GEOGRAPHIC_DATA]" at bounding box center [189, 35] width 137 height 30
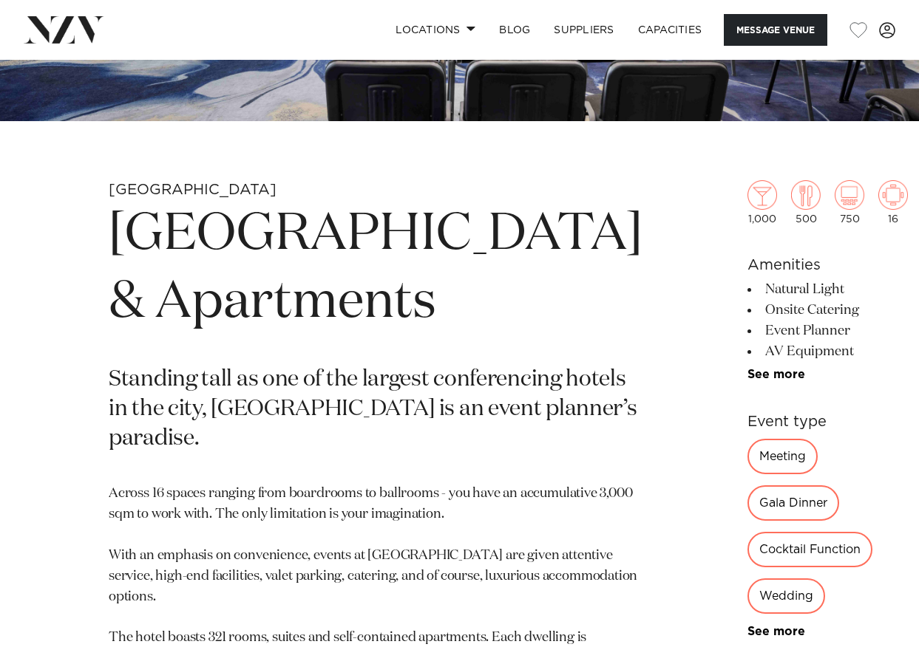
scroll to position [517, 0]
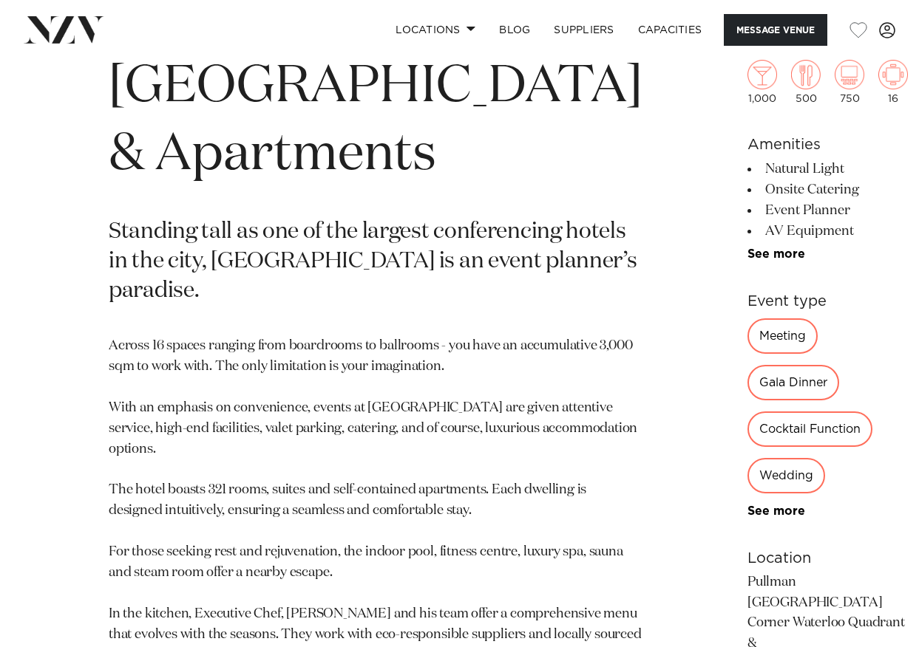
click at [747, 365] on div "Gala Dinner" at bounding box center [793, 382] width 92 height 35
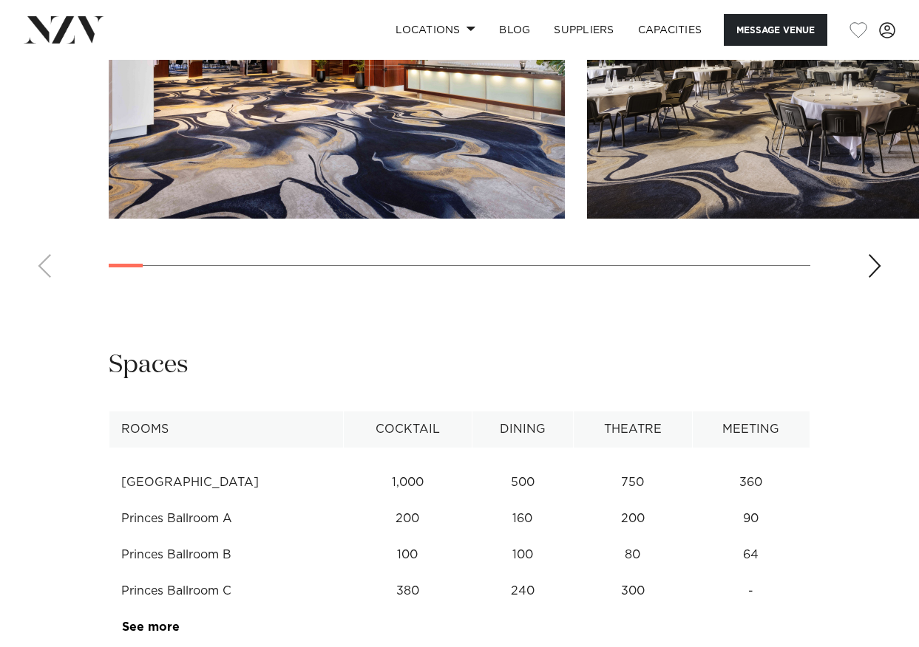
scroll to position [1922, 0]
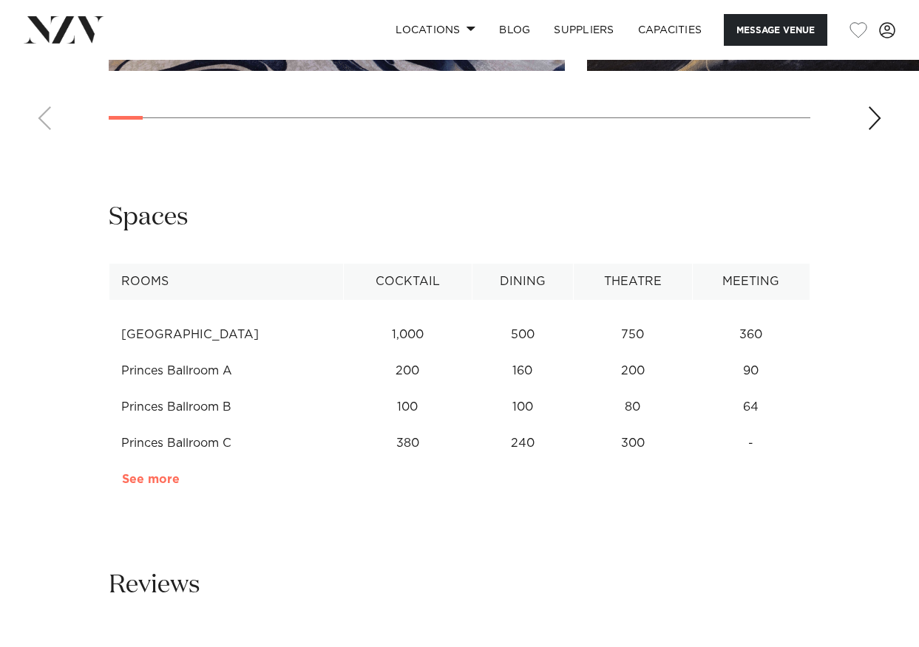
click at [161, 474] on link "See more" at bounding box center [179, 480] width 115 height 12
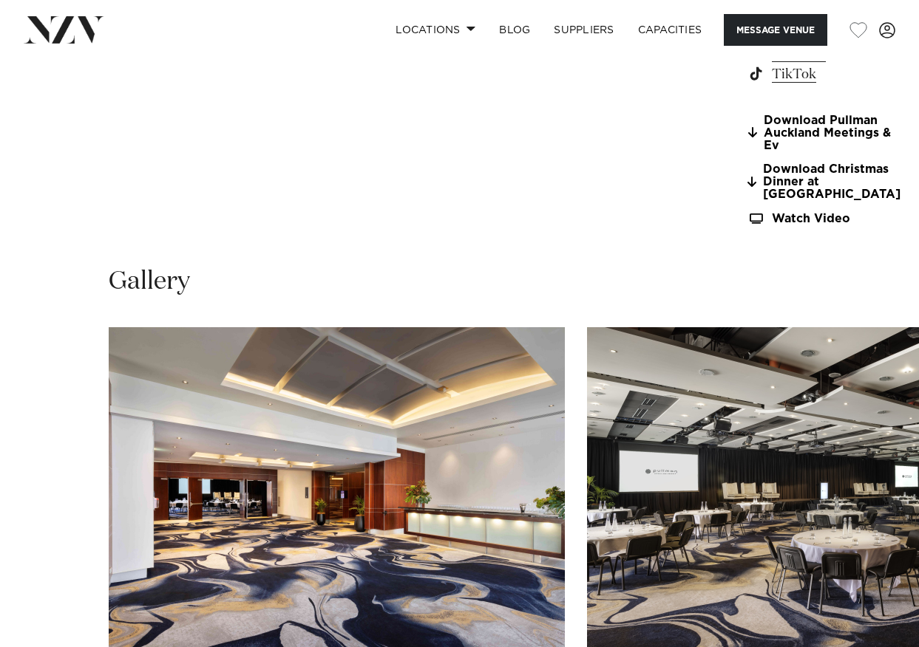
scroll to position [1035, 0]
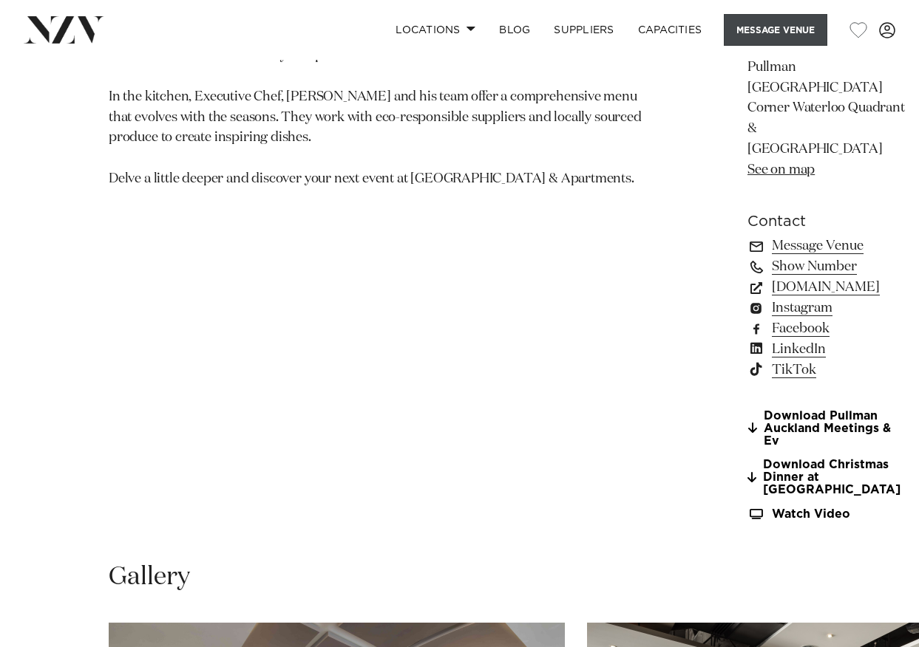
click at [730, 24] on button "Message Venue" at bounding box center [775, 30] width 103 height 32
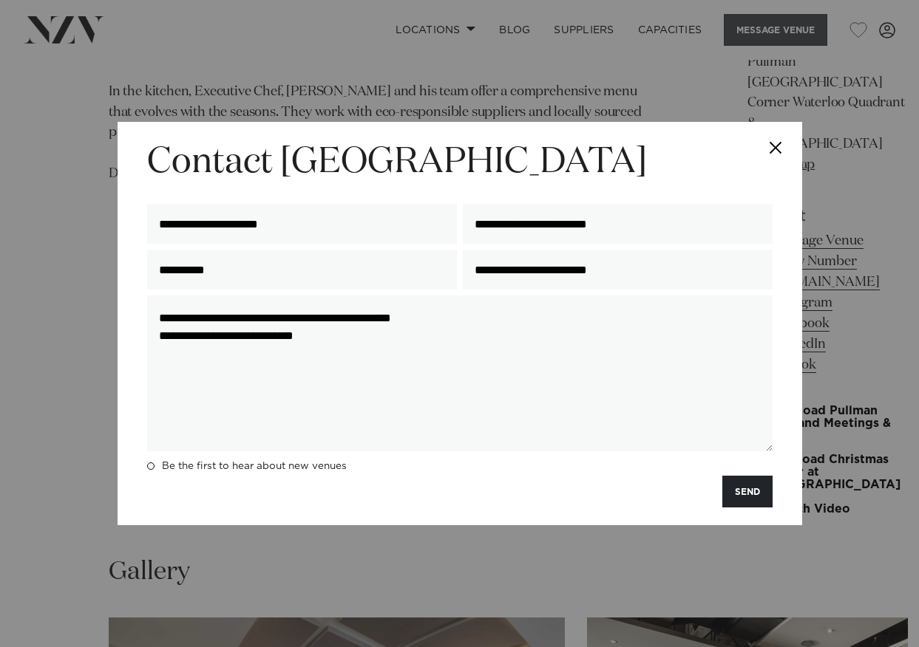
scroll to position [972, 0]
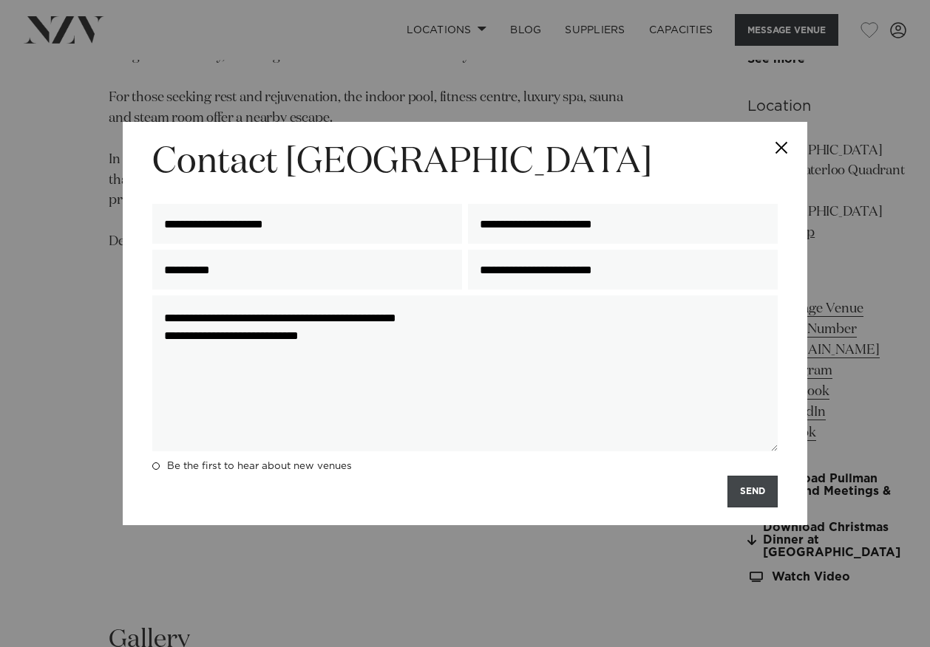
click at [739, 492] on button "SEND" at bounding box center [752, 492] width 50 height 32
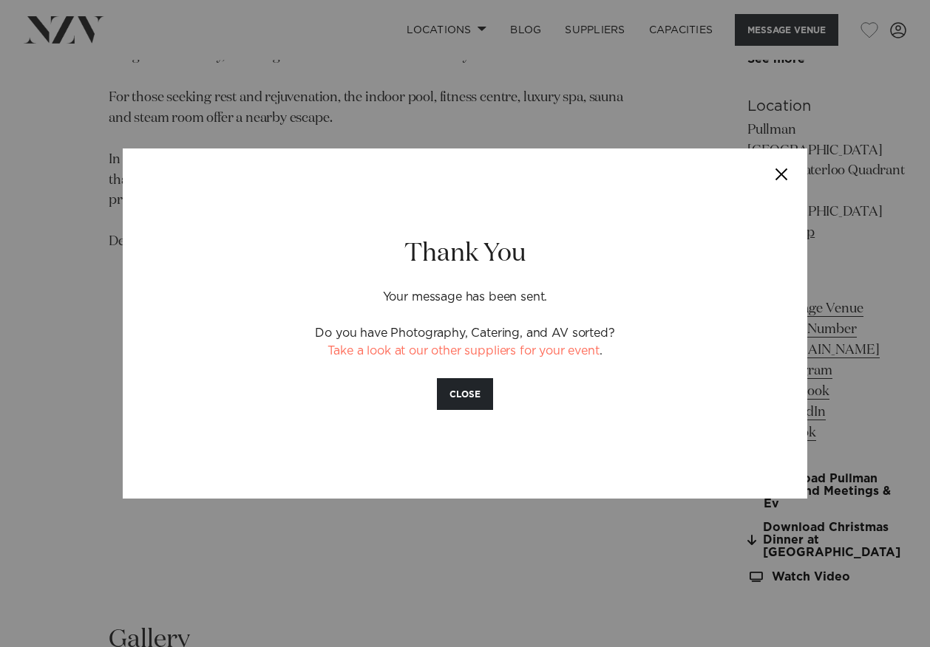
click at [793, 163] on button "Close" at bounding box center [781, 175] width 52 height 52
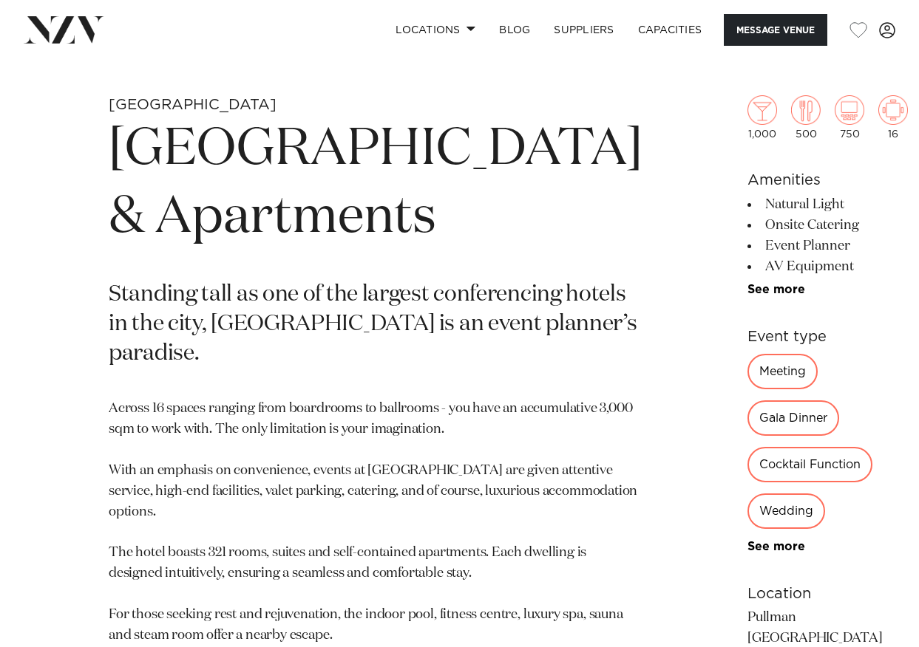
scroll to position [307, 0]
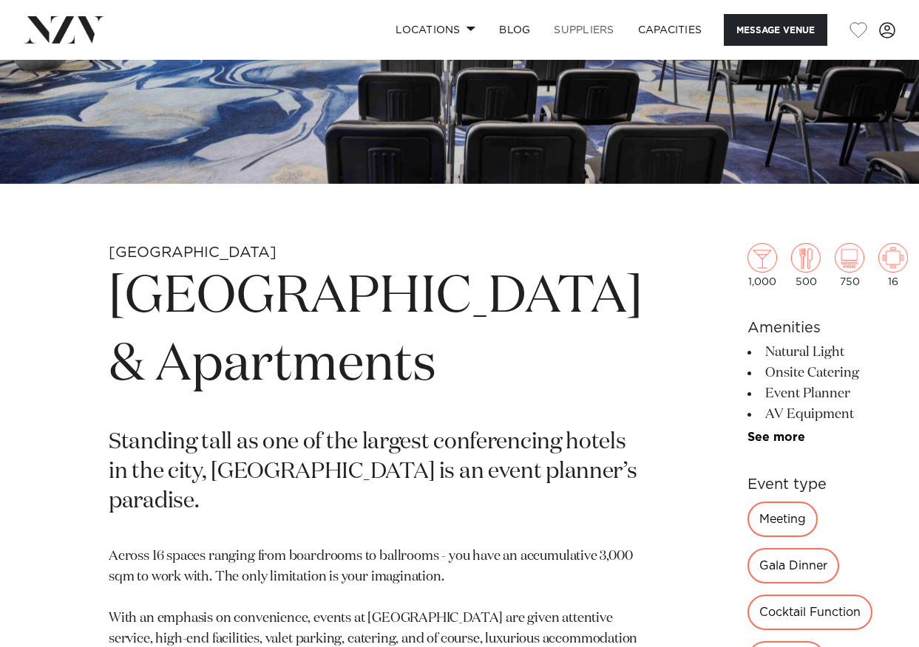
click at [599, 29] on link "SUPPLIERS" at bounding box center [584, 30] width 84 height 32
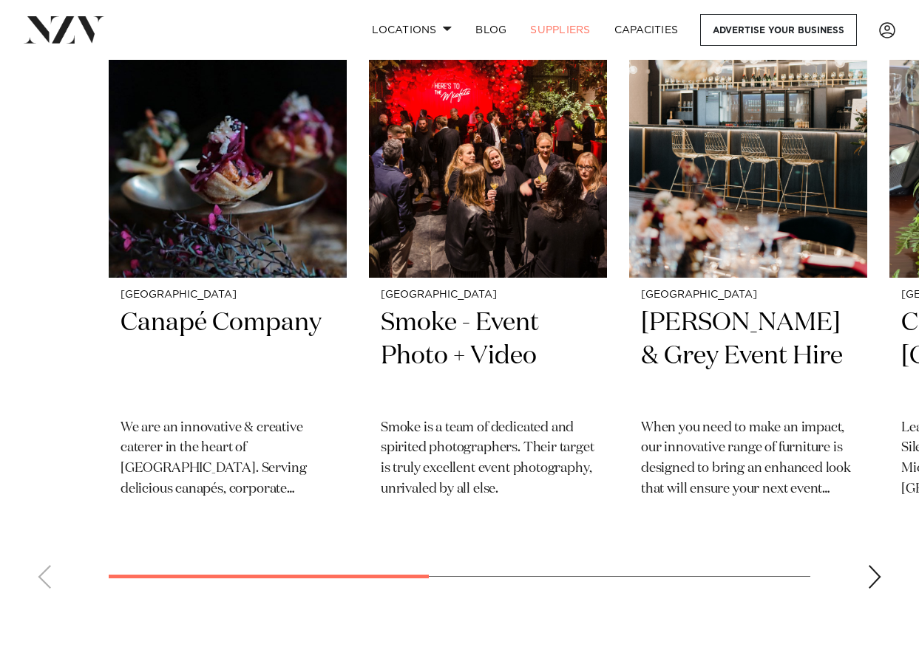
scroll to position [665, 0]
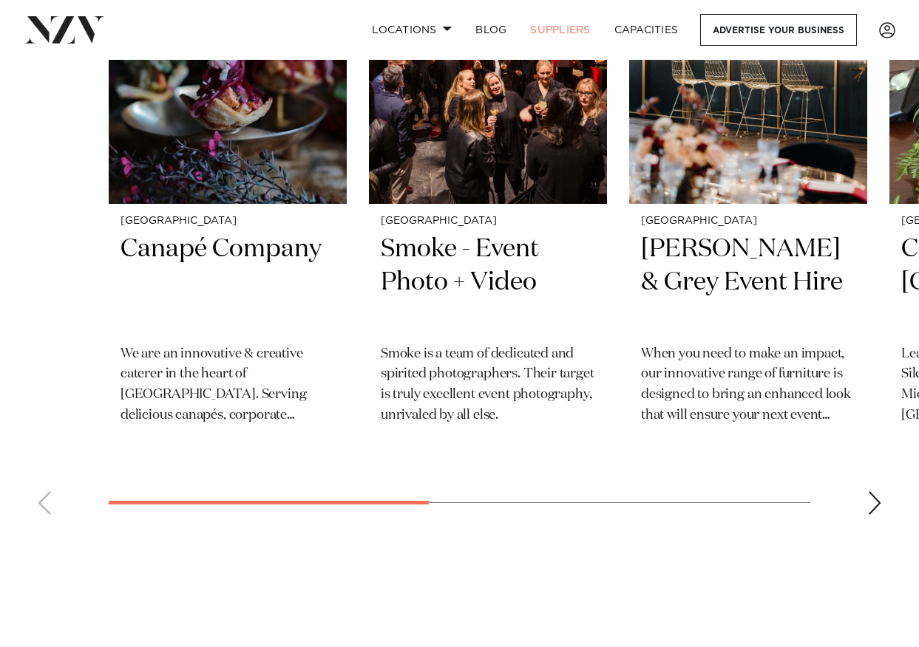
click at [880, 509] on div "Next slide" at bounding box center [874, 504] width 15 height 24
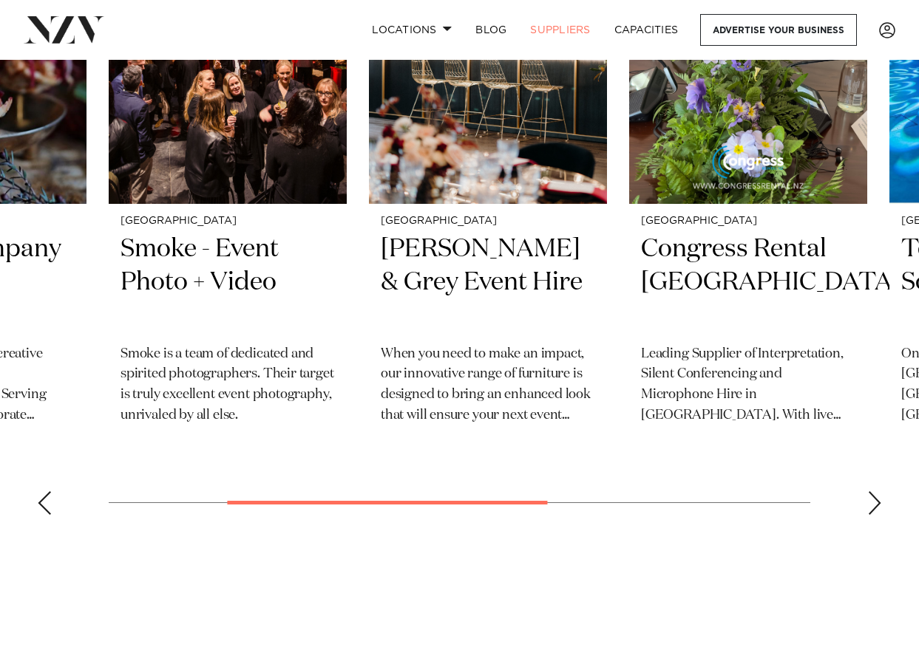
click at [880, 509] on div "Next slide" at bounding box center [874, 504] width 15 height 24
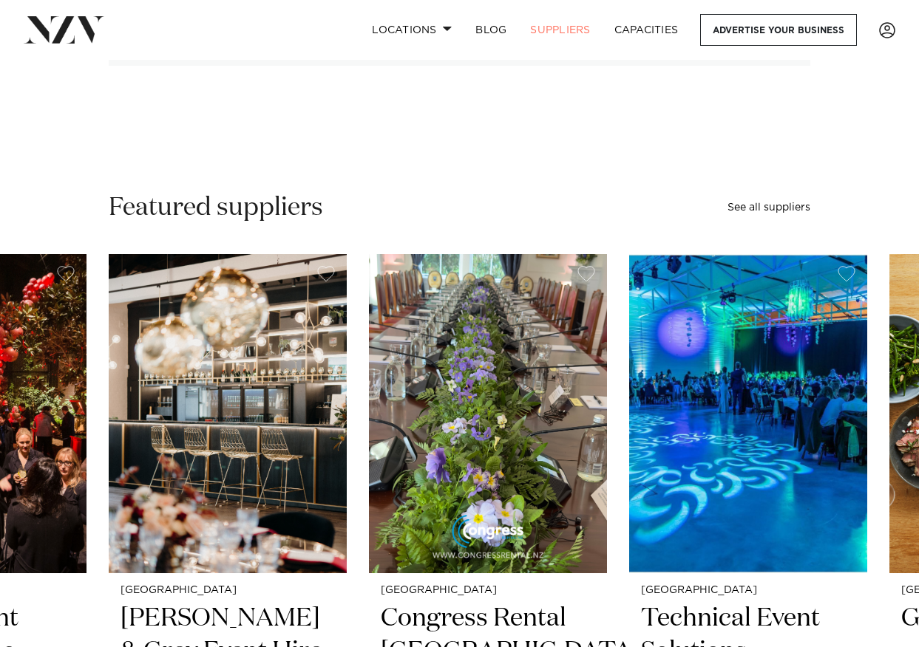
scroll to position [0, 0]
